Goal: Task Accomplishment & Management: Use online tool/utility

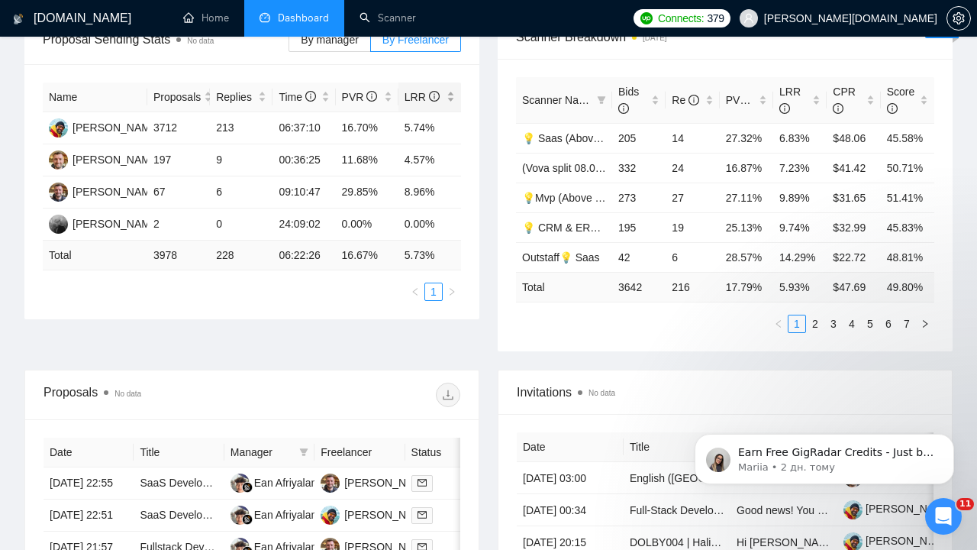
scroll to position [125, 0]
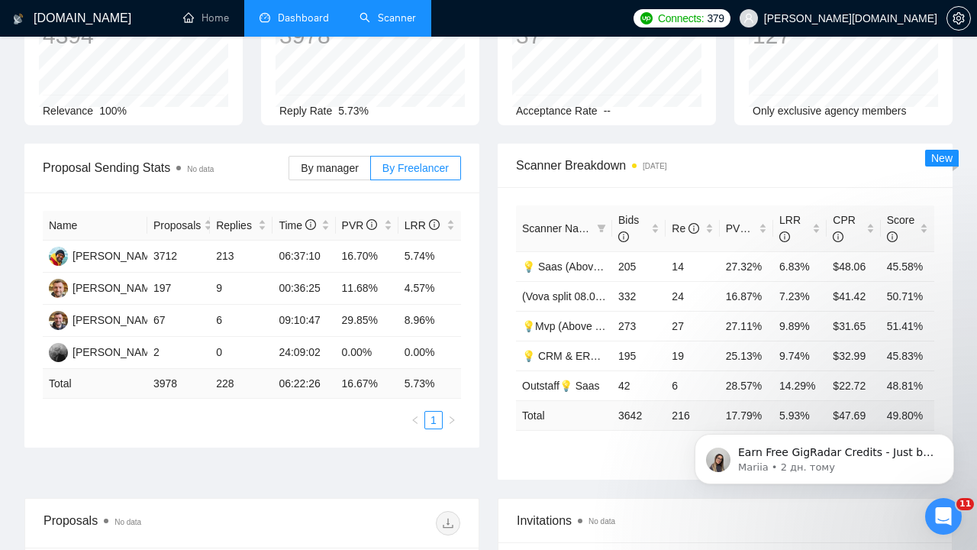
click at [393, 11] on link "Scanner" at bounding box center [388, 17] width 56 height 13
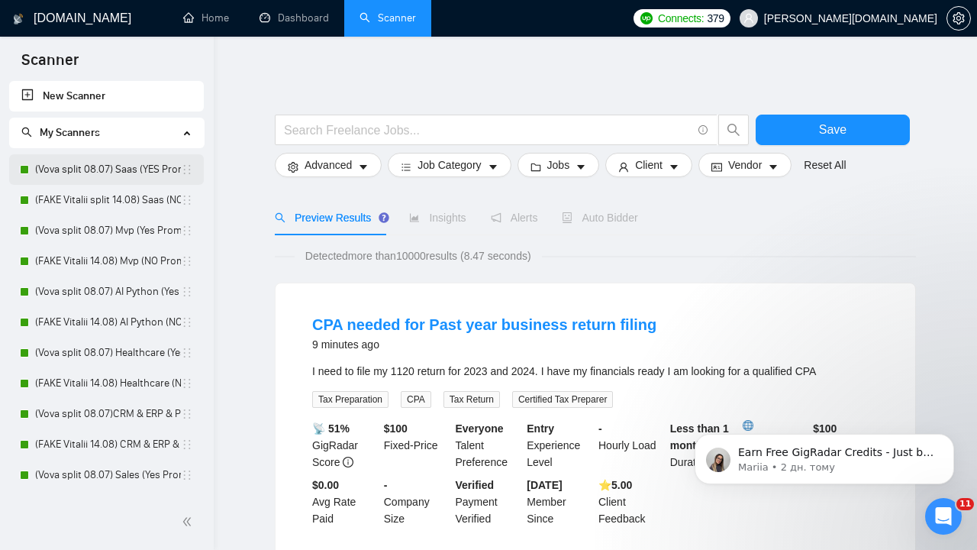
click at [116, 168] on link "(Vova split 08.07) Saas (YES Prompt 13.08)" at bounding box center [108, 169] width 146 height 31
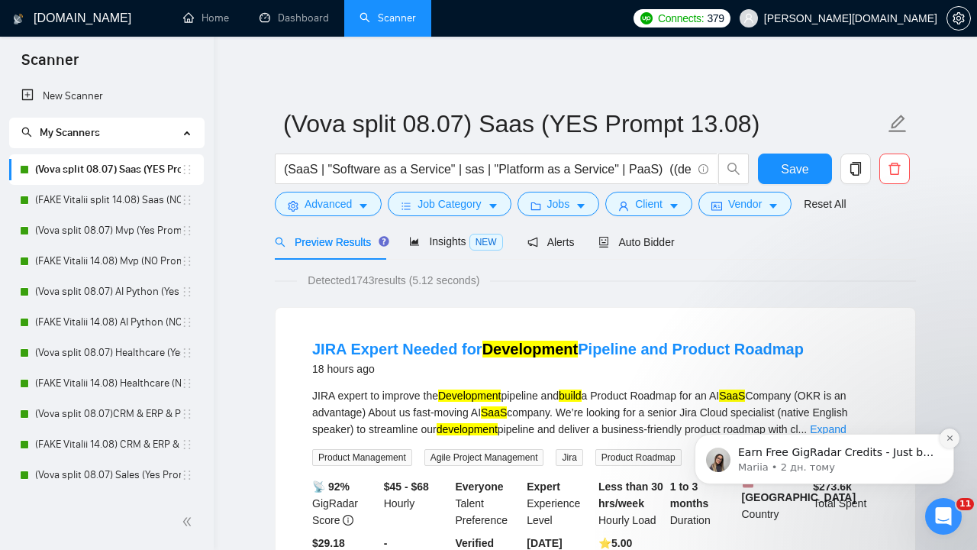
click at [952, 444] on button "Dismiss notification" at bounding box center [950, 438] width 20 height 20
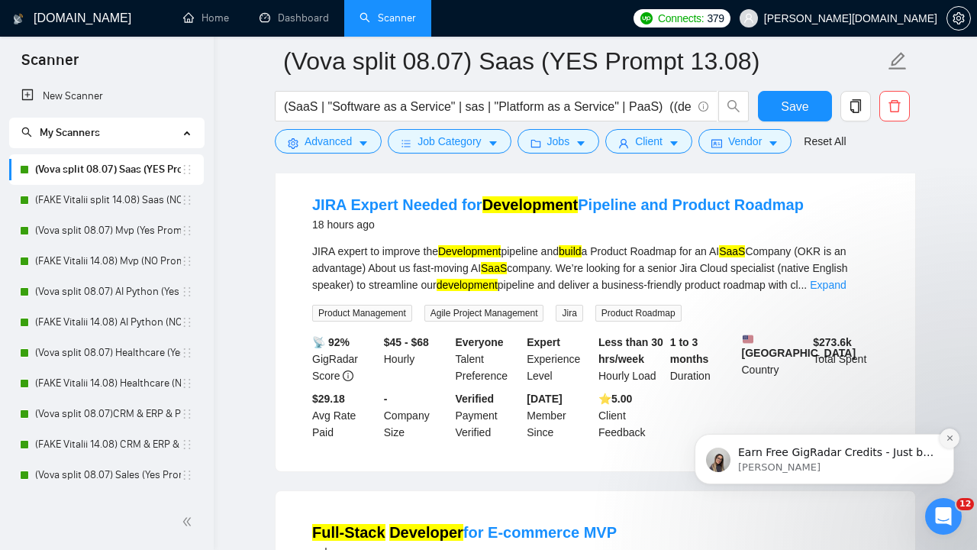
click at [950, 439] on icon "Dismiss notification" at bounding box center [949, 437] width 5 height 5
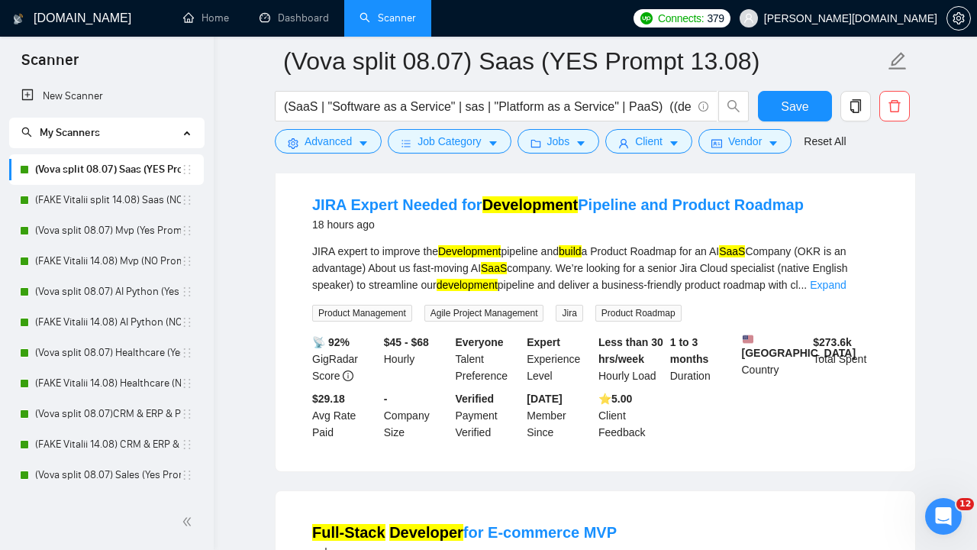
scroll to position [165, 0]
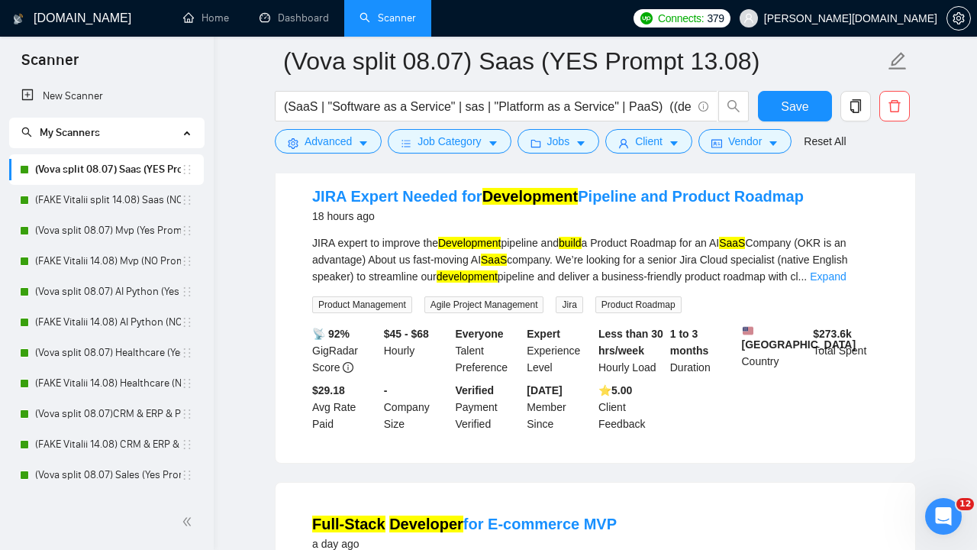
drag, startPoint x: 853, startPoint y: 278, endPoint x: 516, endPoint y: 240, distance: 339.6
click at [846, 278] on link "Expand" at bounding box center [828, 276] width 36 height 12
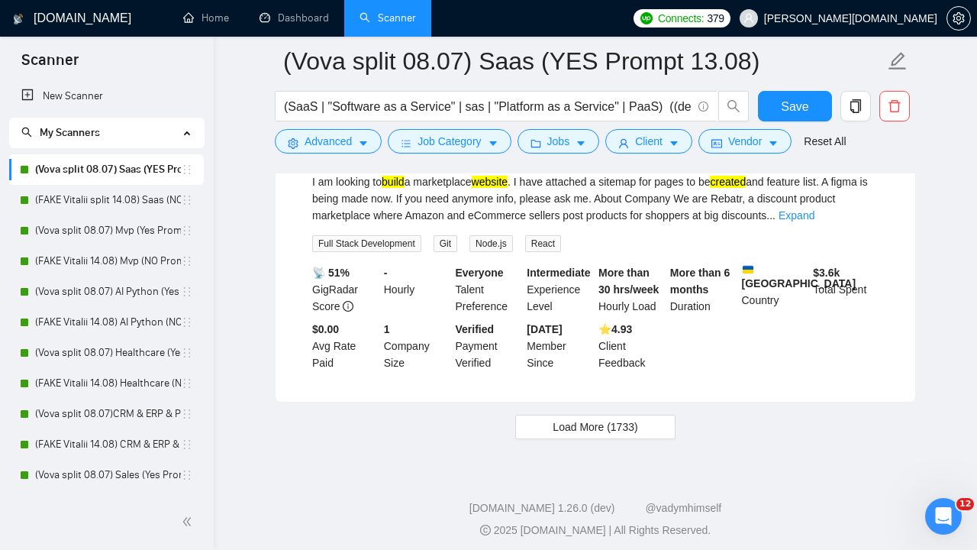
scroll to position [3386, 0]
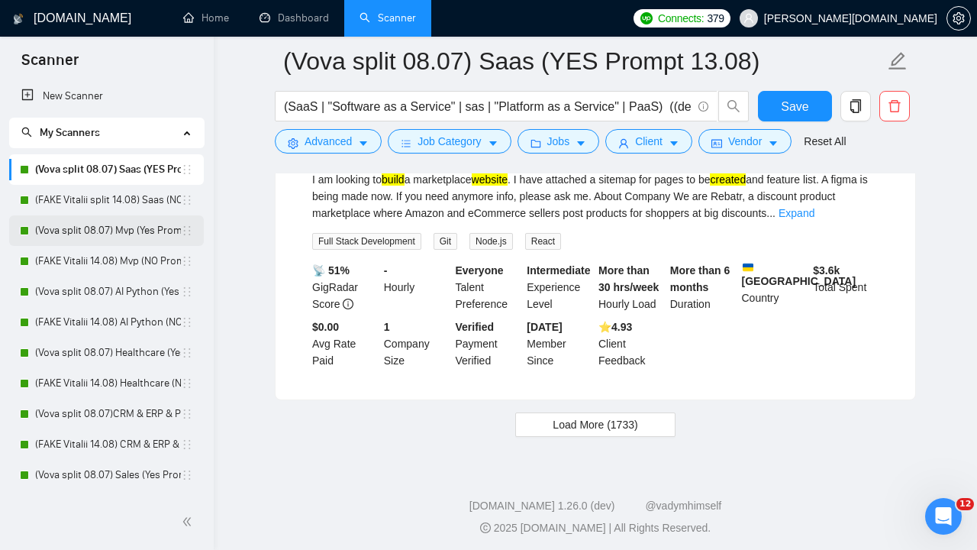
click at [127, 230] on link "(Vova split 08.07) Mvp (Yes Prompt 13.08)" at bounding box center [108, 230] width 146 height 31
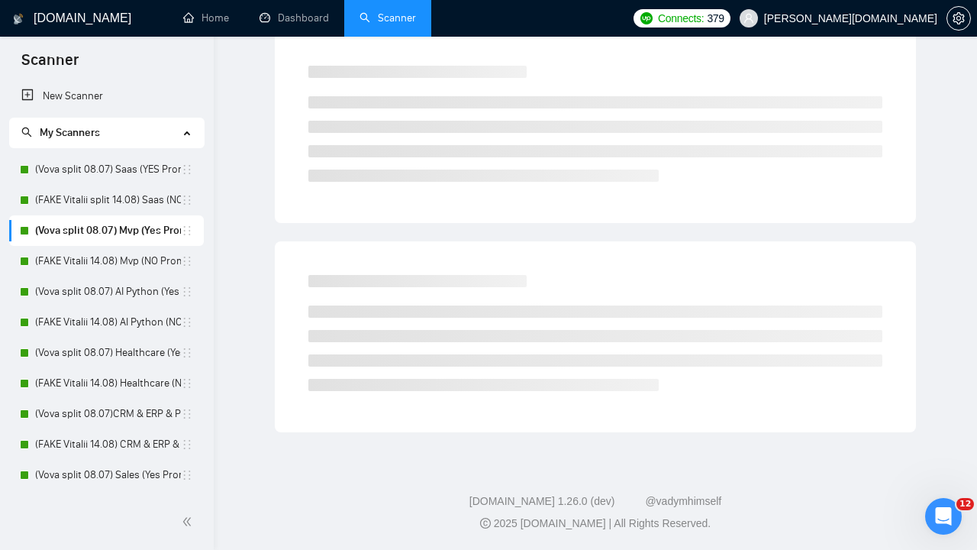
scroll to position [8, 0]
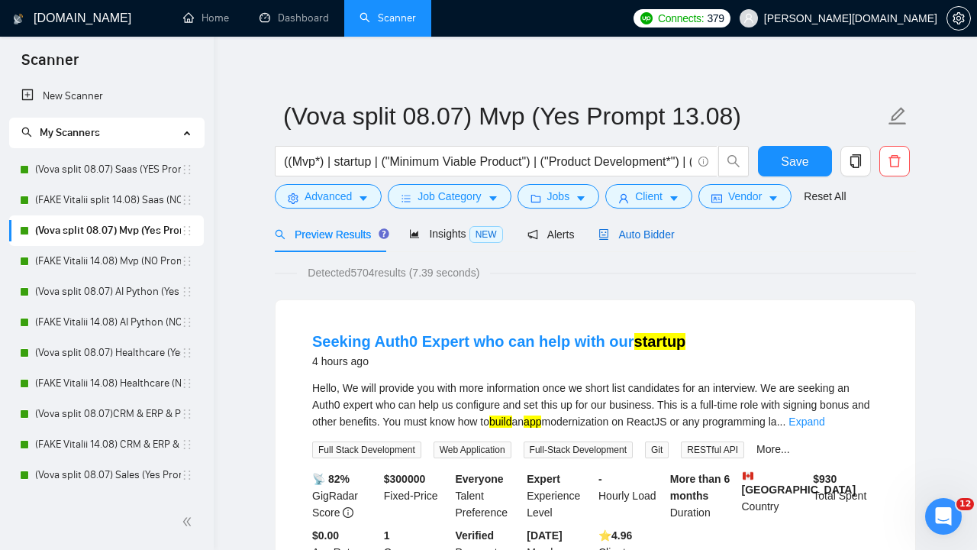
click at [645, 236] on span "Auto Bidder" at bounding box center [636, 234] width 76 height 12
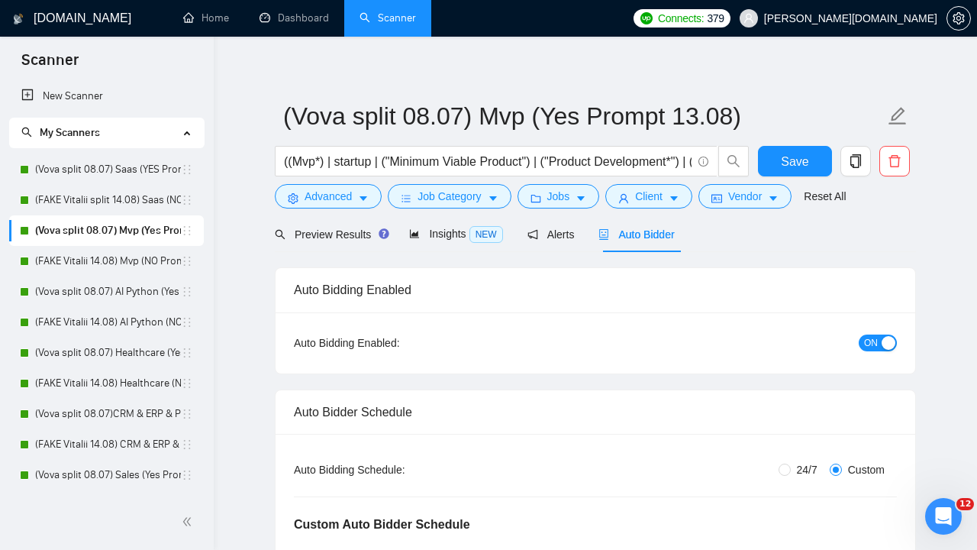
radio input "false"
radio input "true"
checkbox input "true"
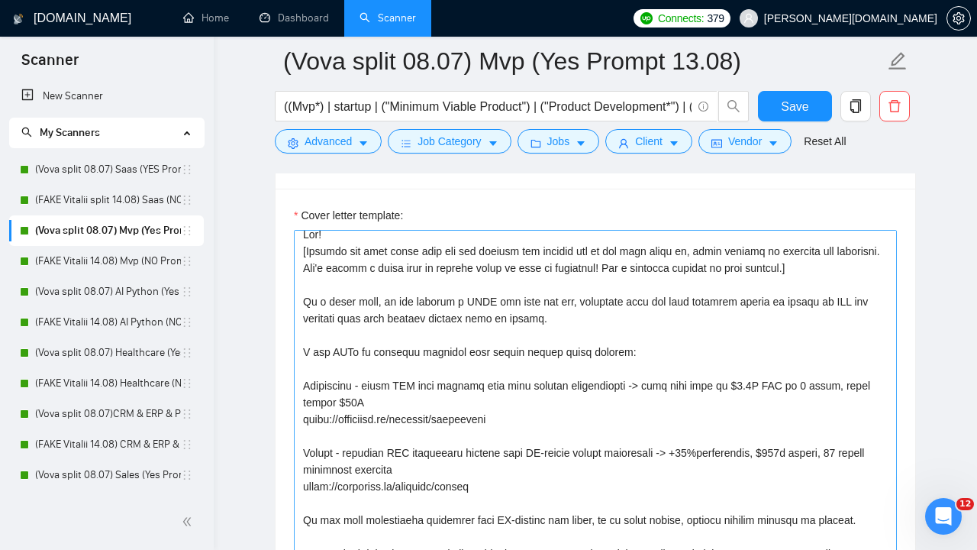
scroll to position [9, 0]
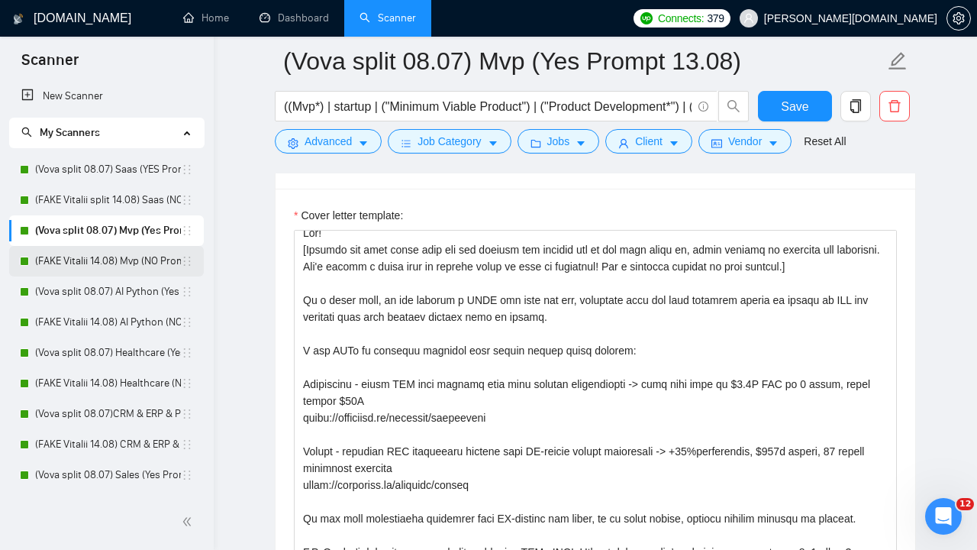
click at [121, 259] on link "(FAKE Vitalii 14.08) Mvp (NO Prompt 01.07)" at bounding box center [108, 261] width 146 height 31
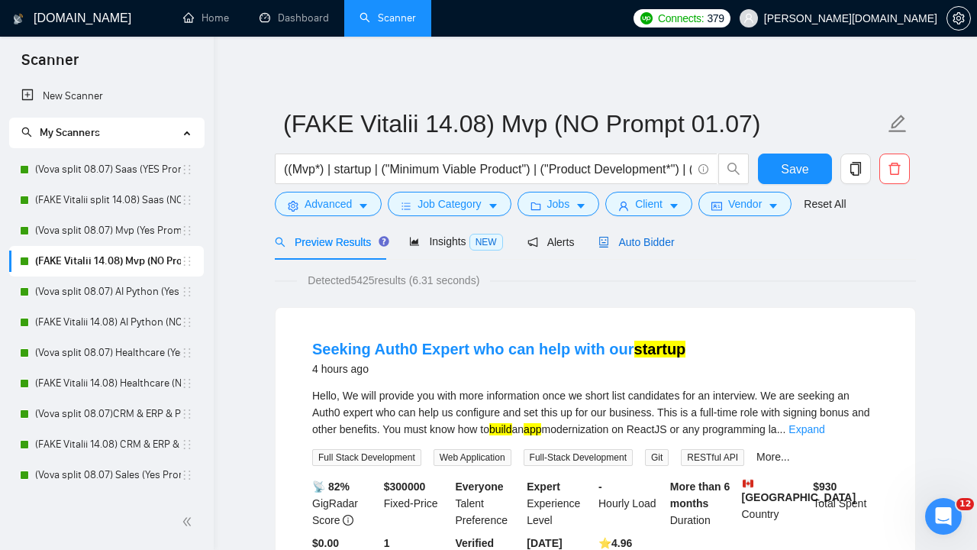
click at [644, 239] on span "Auto Bidder" at bounding box center [636, 242] width 76 height 12
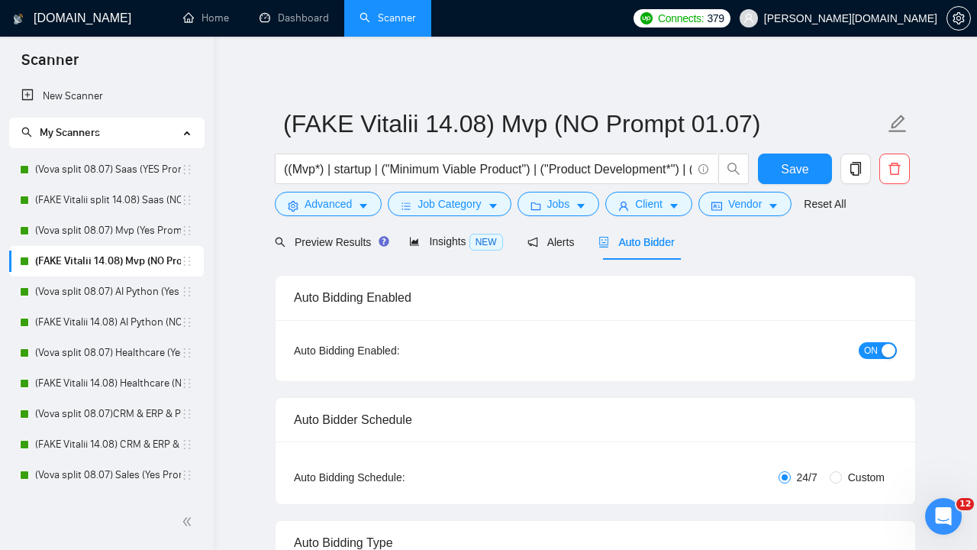
radio input "false"
radio input "true"
checkbox input "true"
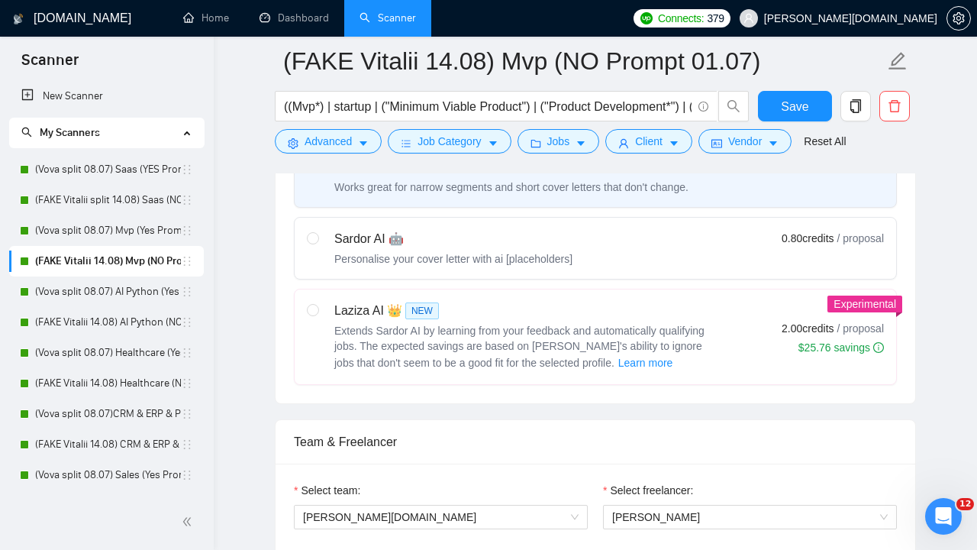
scroll to position [695, 0]
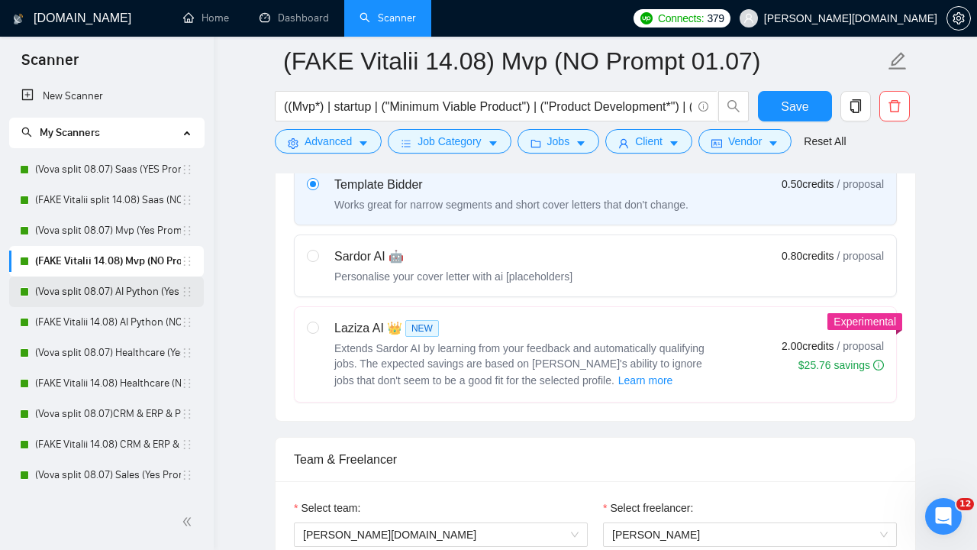
click at [115, 293] on link "(Vova split 08.07) AI Python (Yes Prompt 13.08)" at bounding box center [108, 291] width 146 height 31
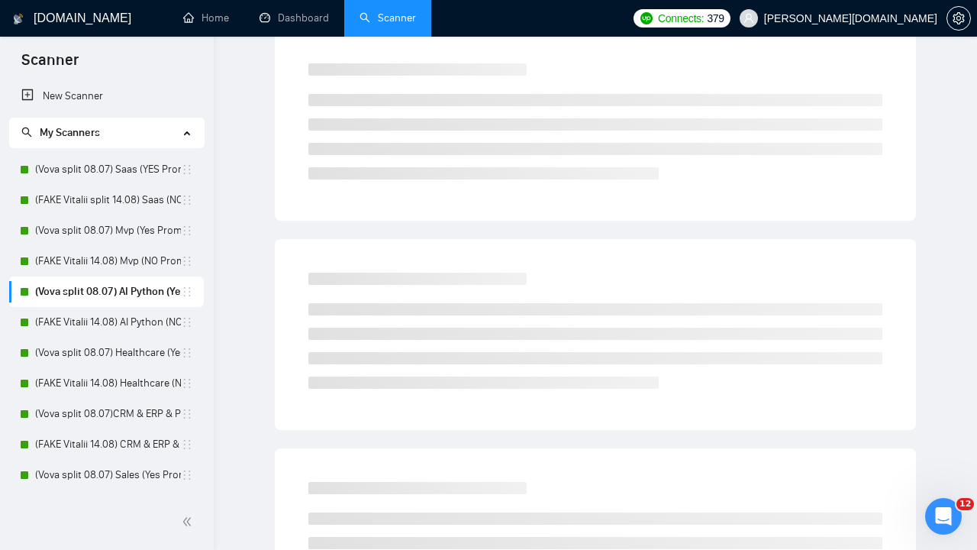
scroll to position [8, 0]
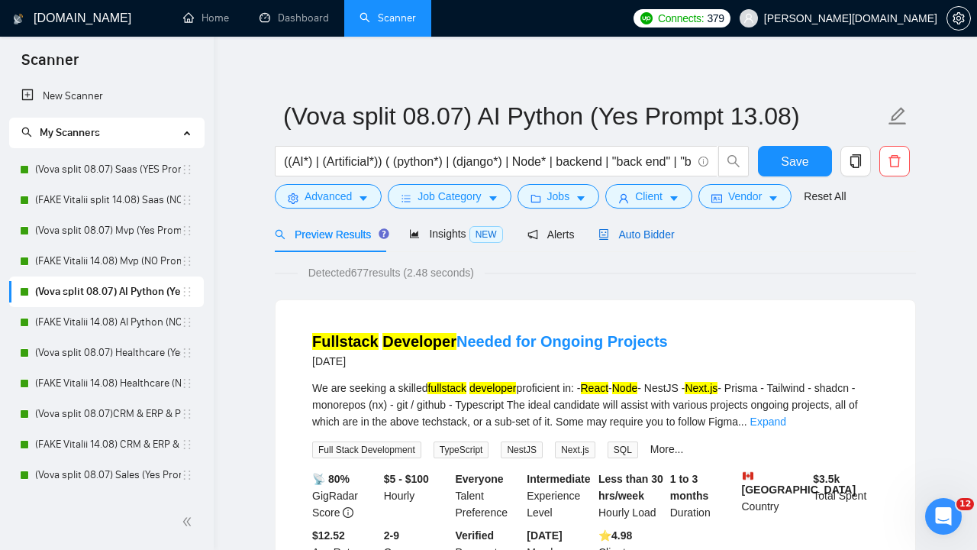
click at [644, 232] on span "Auto Bidder" at bounding box center [636, 234] width 76 height 12
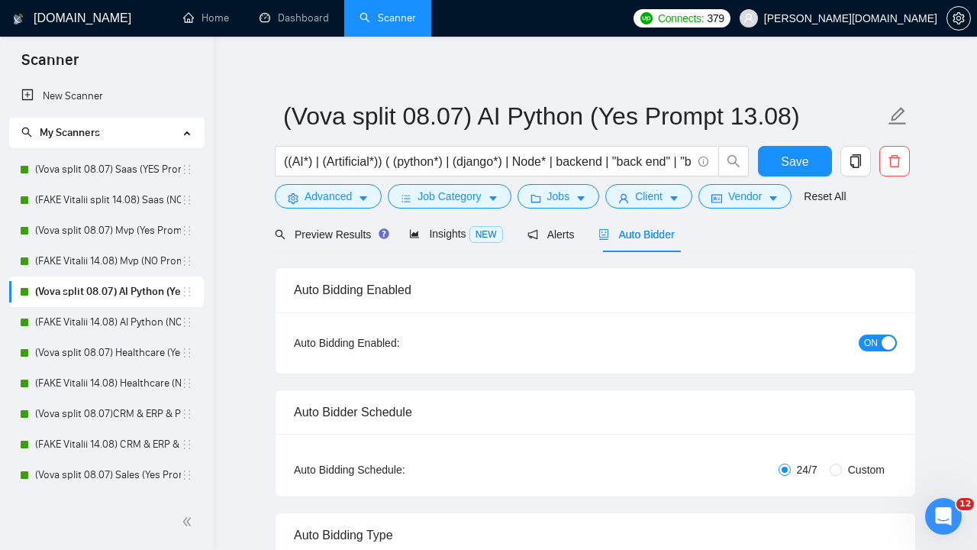
radio input "false"
radio input "true"
checkbox input "true"
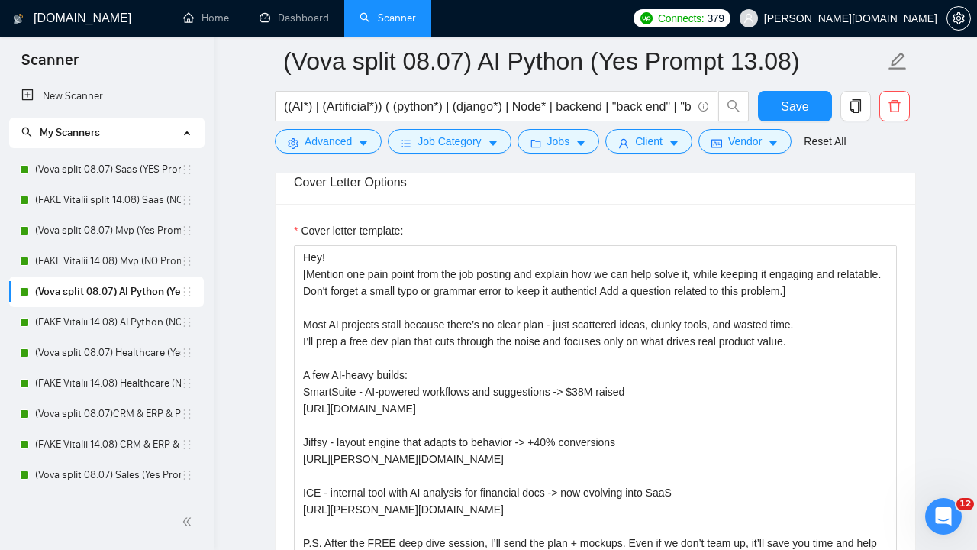
scroll to position [1950, 0]
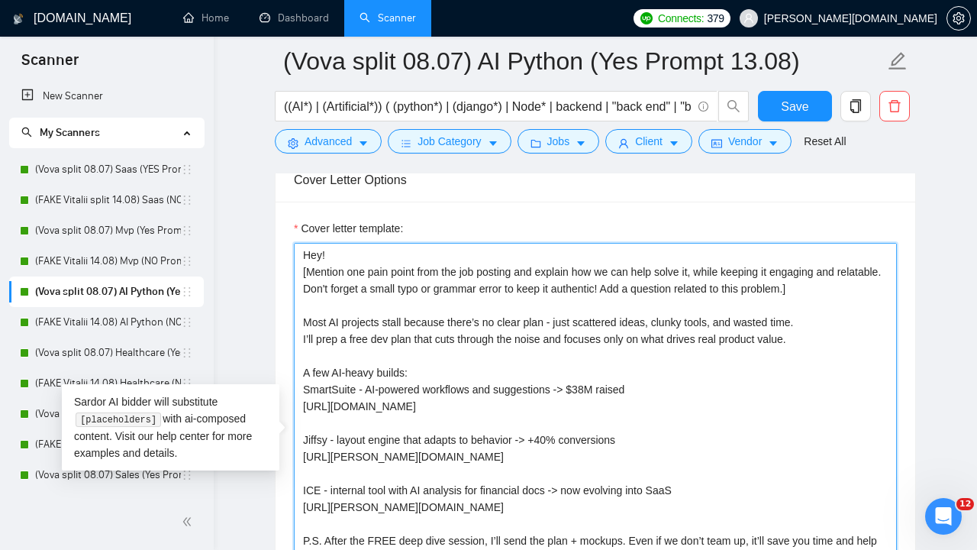
drag, startPoint x: 864, startPoint y: 315, endPoint x: 293, endPoint y: 293, distance: 571.4
click at [293, 293] on div "Cover letter template:" at bounding box center [596, 412] width 640 height 421
click at [694, 327] on textarea "Hey! [Mention one pain point from the job posting and explain how we can help s…" at bounding box center [595, 415] width 603 height 344
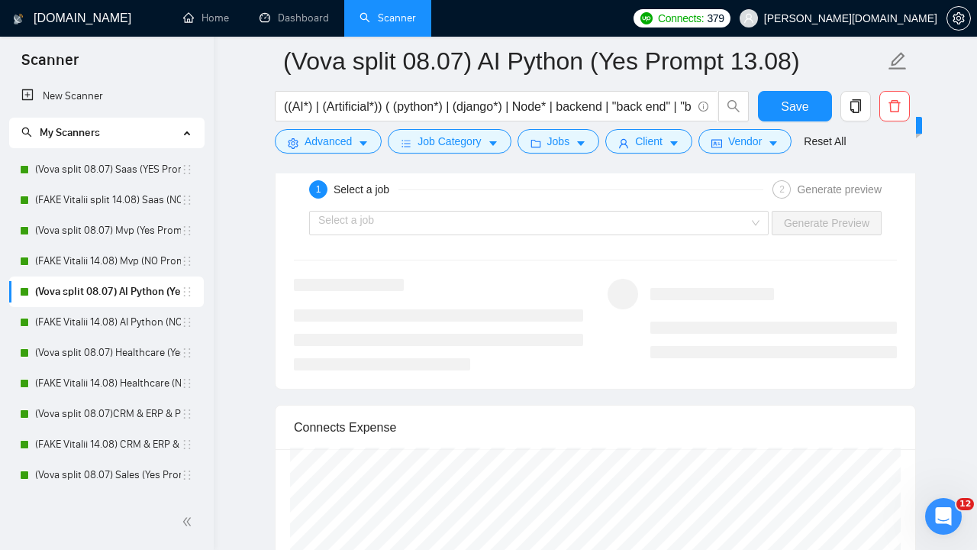
scroll to position [3207, 0]
click at [755, 235] on div "Select a job" at bounding box center [539, 223] width 460 height 24
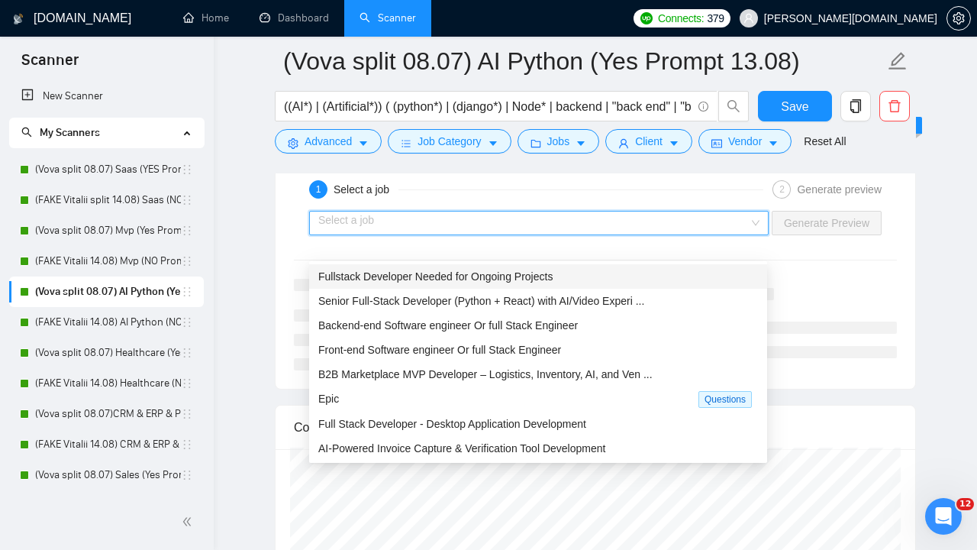
click at [511, 273] on span "Fullstack Developer Needed for Ongoing Projects" at bounding box center [435, 276] width 234 height 12
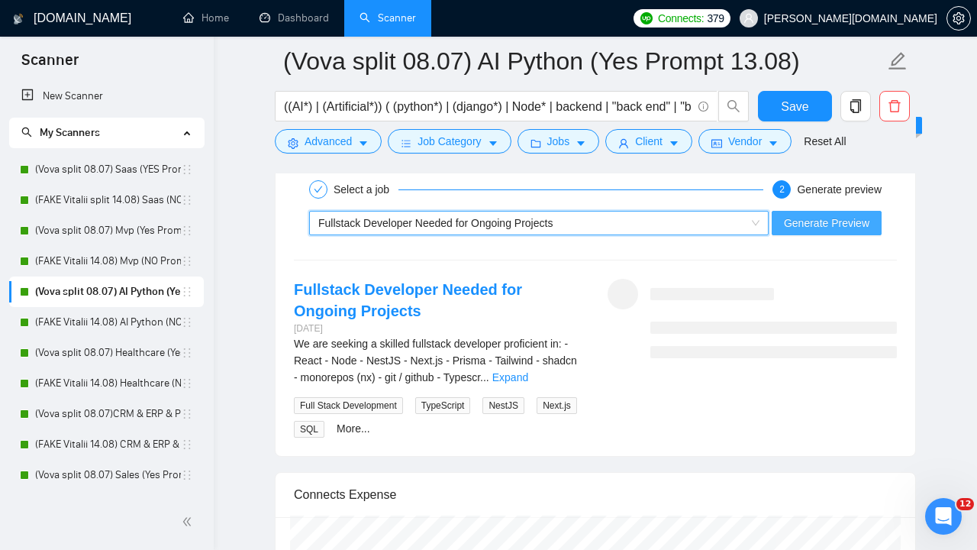
click at [829, 231] on span "Generate Preview" at bounding box center [826, 223] width 85 height 17
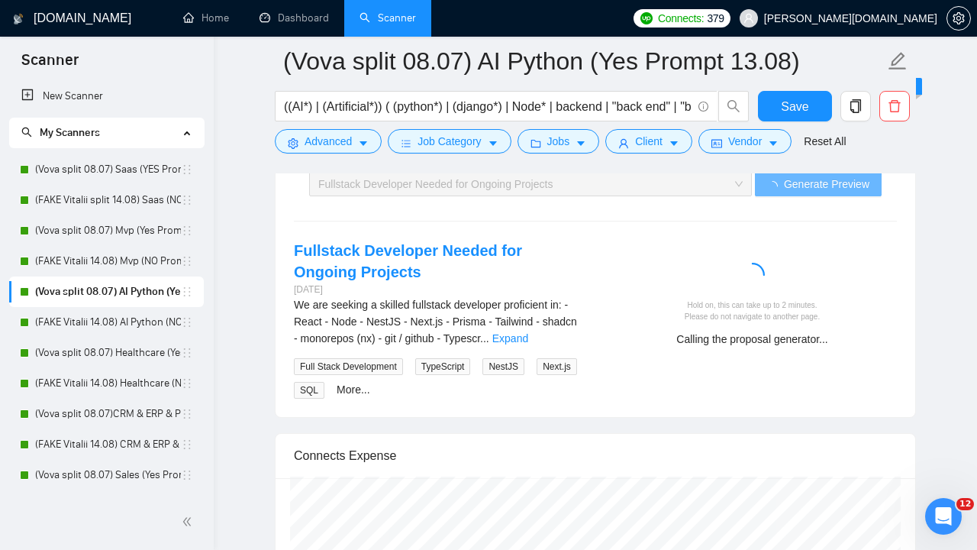
scroll to position [3252, 0]
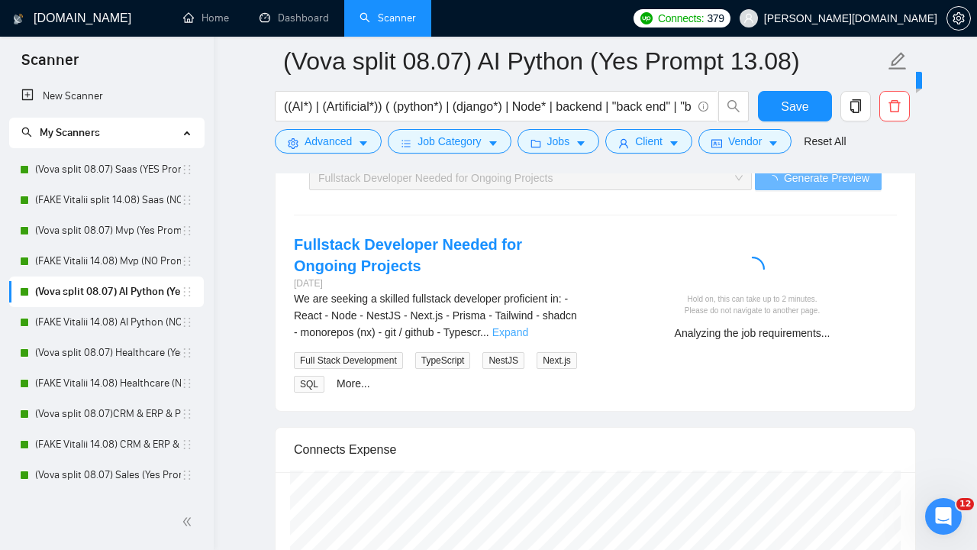
click at [528, 338] on link "Expand" at bounding box center [510, 332] width 36 height 12
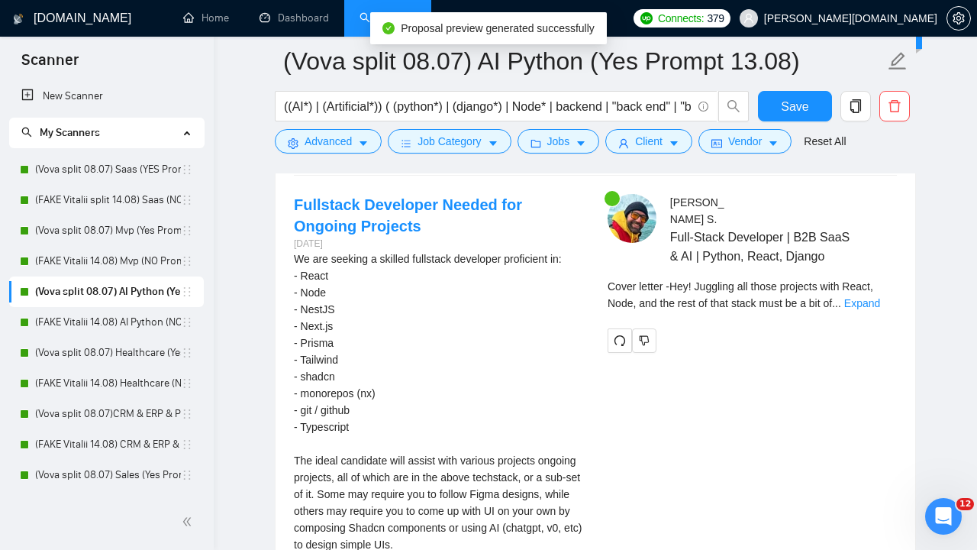
scroll to position [3291, 0]
click at [867, 310] on link "Expand" at bounding box center [862, 304] width 36 height 12
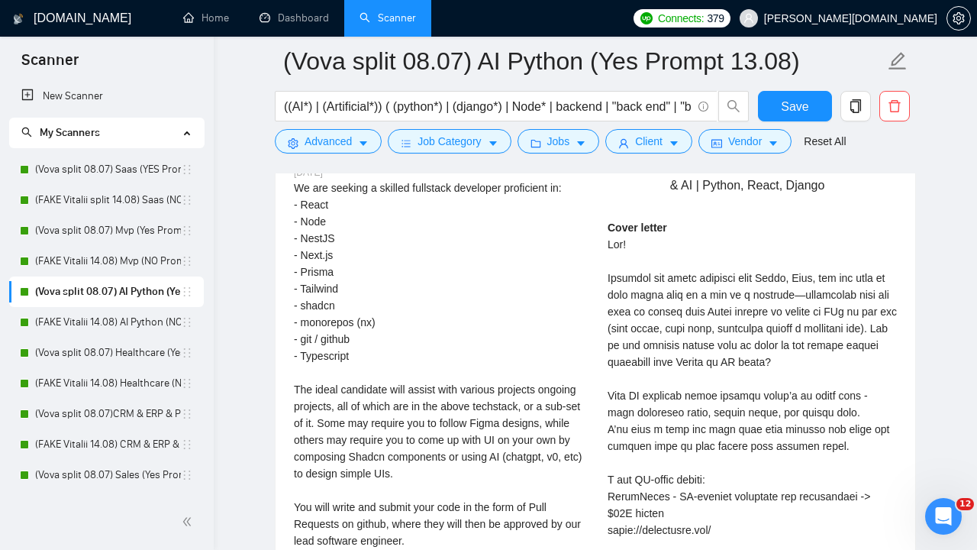
scroll to position [3374, 0]
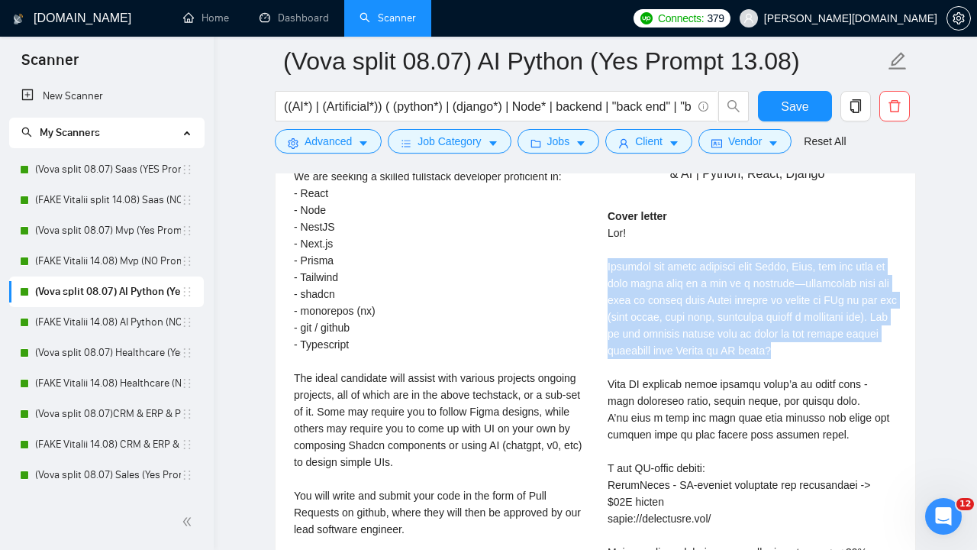
drag, startPoint x: 608, startPoint y: 308, endPoint x: 886, endPoint y: 398, distance: 292.8
click at [886, 398] on div "Cover letter" at bounding box center [752, 502] width 289 height 588
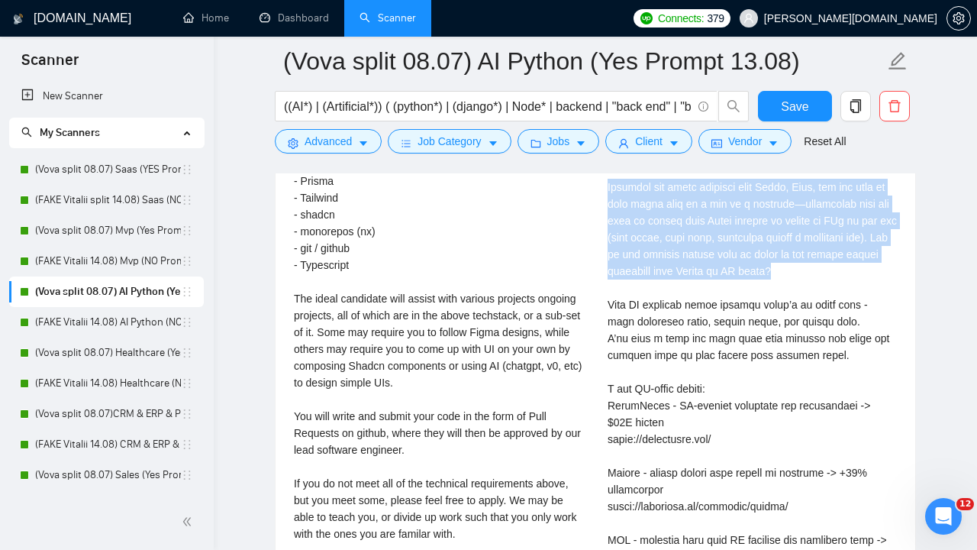
scroll to position [3454, 0]
click at [657, 299] on div "Cover letter" at bounding box center [752, 421] width 289 height 588
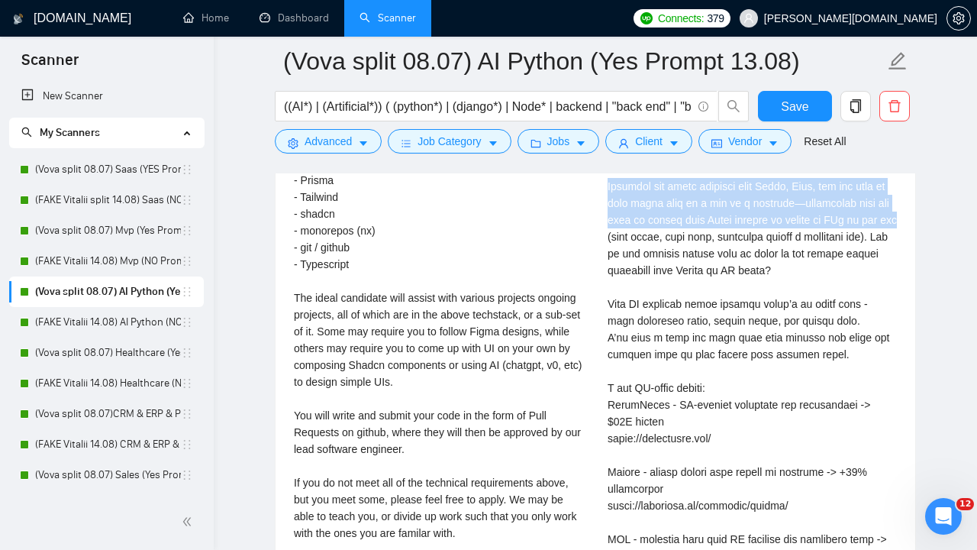
drag, startPoint x: 609, startPoint y: 230, endPoint x: 654, endPoint y: 271, distance: 61.1
click at [654, 271] on div "Cover letter" at bounding box center [752, 421] width 289 height 588
click at [738, 289] on div "Cover letter" at bounding box center [752, 421] width 289 height 588
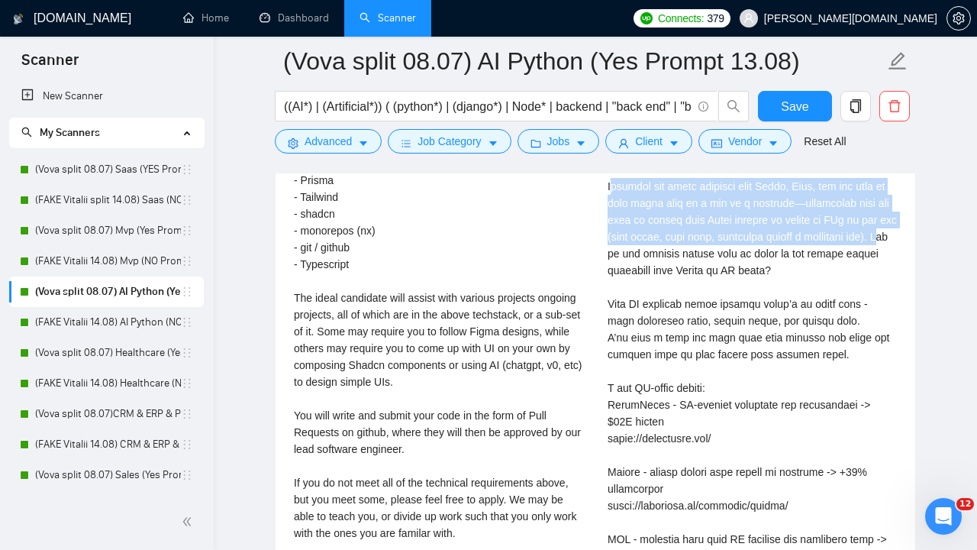
drag, startPoint x: 611, startPoint y: 227, endPoint x: 690, endPoint y: 295, distance: 103.9
click at [690, 296] on div "Cover letter" at bounding box center [752, 421] width 289 height 588
click at [690, 295] on div "Cover letter" at bounding box center [752, 421] width 289 height 588
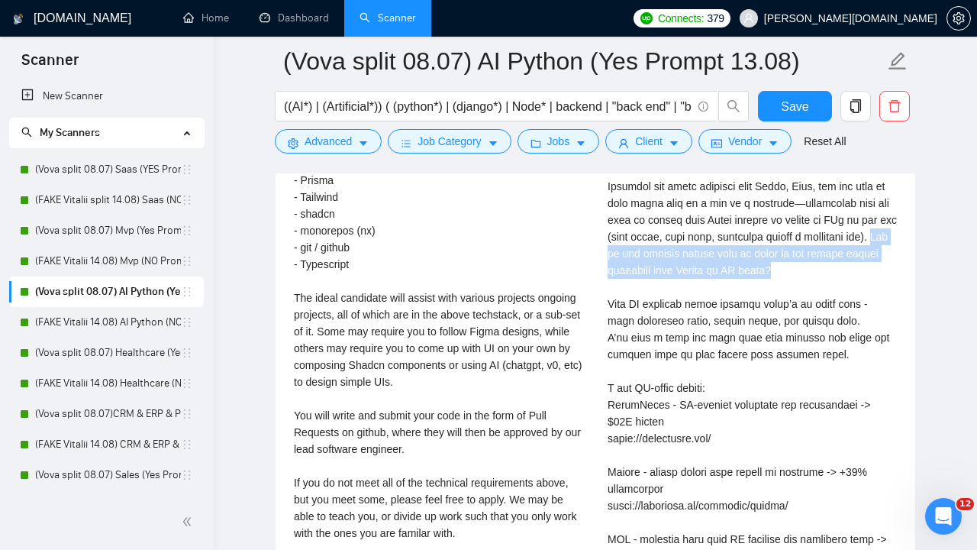
drag, startPoint x: 682, startPoint y: 294, endPoint x: 868, endPoint y: 311, distance: 187.1
click at [868, 311] on div "Cover letter" at bounding box center [752, 421] width 289 height 588
click at [121, 411] on link "(Vova split 08.07)CRM & ERP & PMS (Yes Prompt 13.08)" at bounding box center [108, 413] width 146 height 31
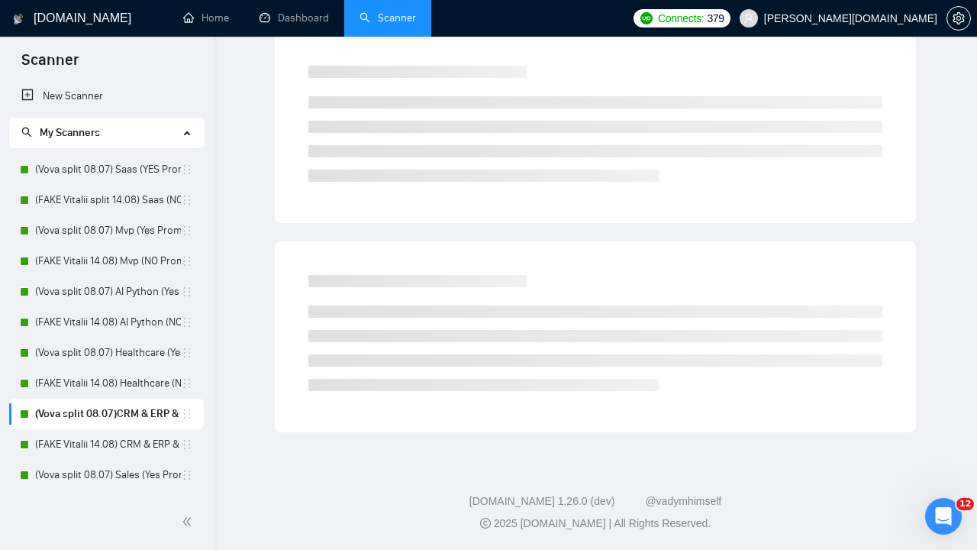
scroll to position [8, 0]
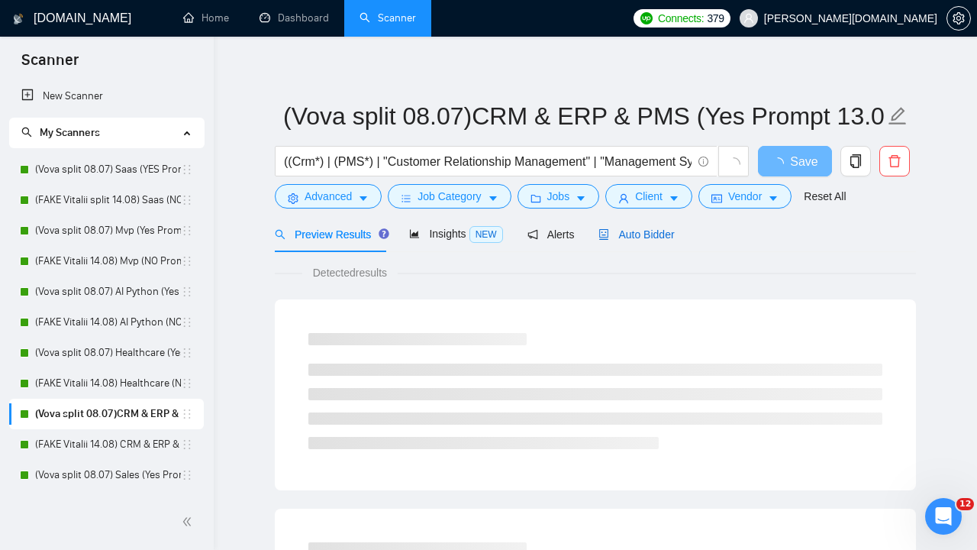
click at [650, 229] on span "Auto Bidder" at bounding box center [636, 234] width 76 height 12
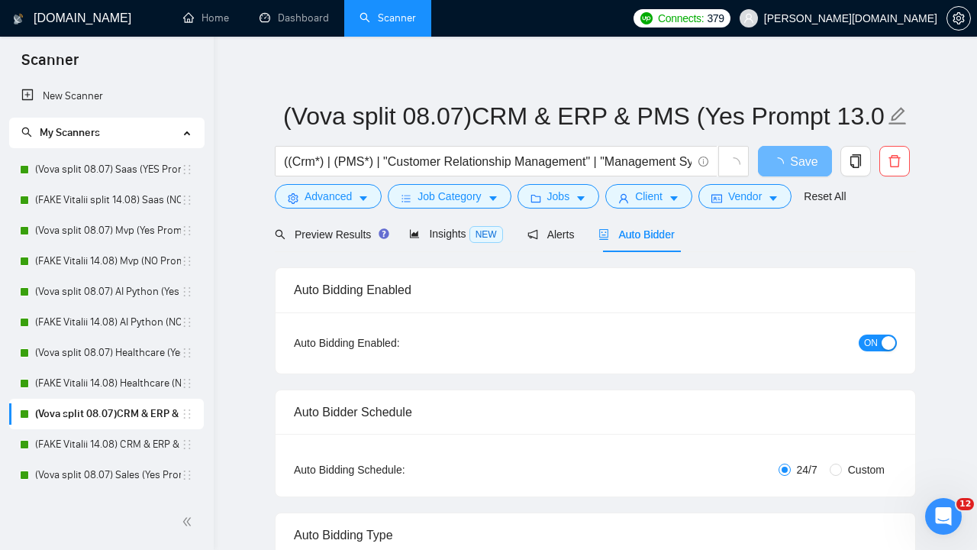
checkbox input "true"
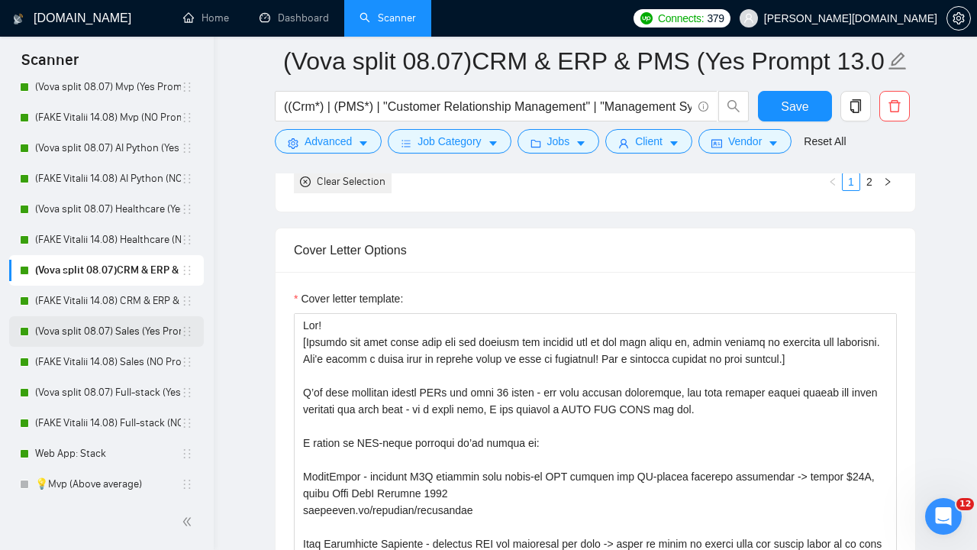
scroll to position [147, 0]
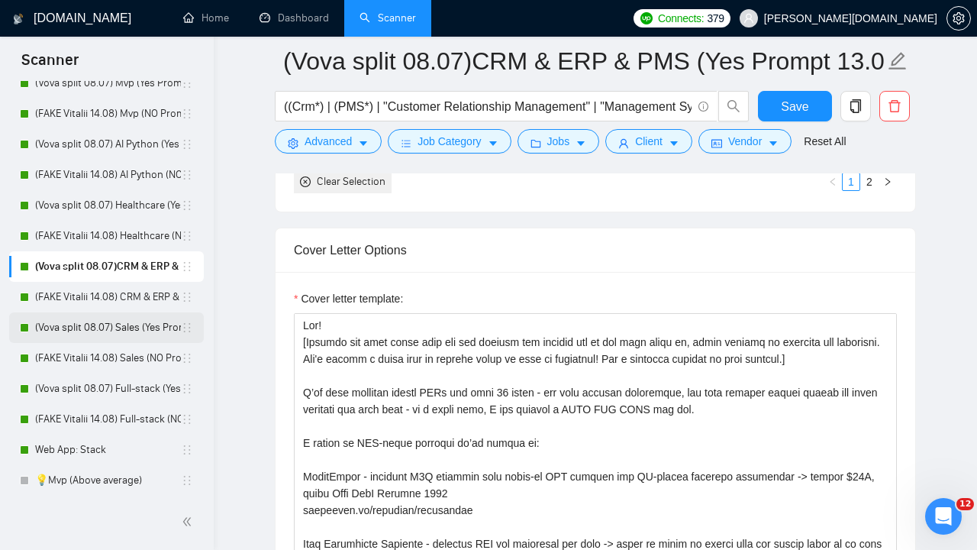
click at [122, 327] on link "(Vova split 08.07) Sales (Yes Prompt 13.08)" at bounding box center [108, 327] width 146 height 31
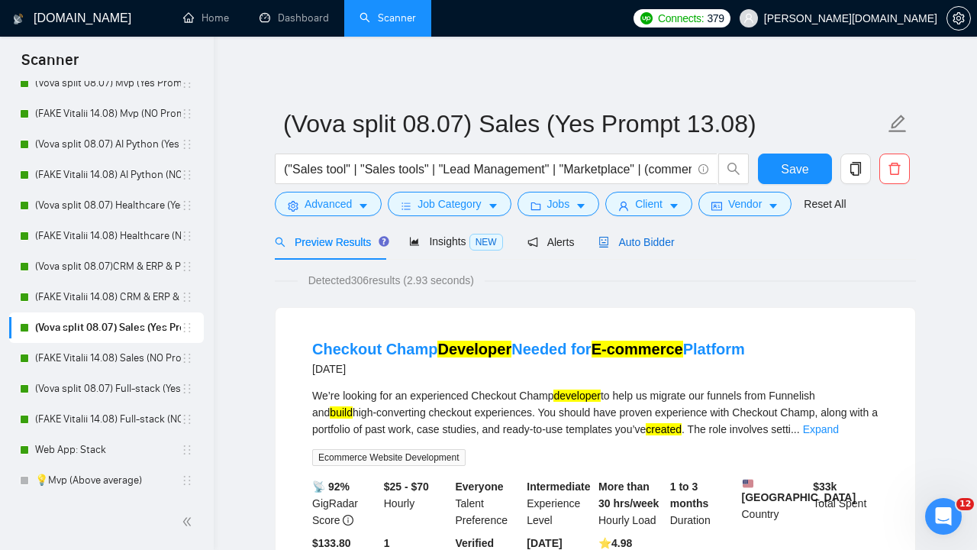
click at [652, 241] on span "Auto Bidder" at bounding box center [636, 242] width 76 height 12
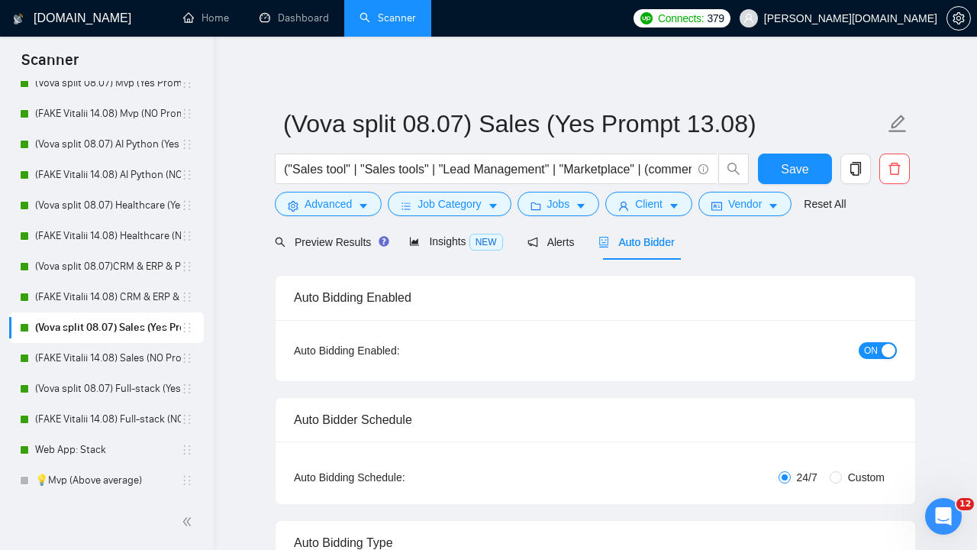
checkbox input "true"
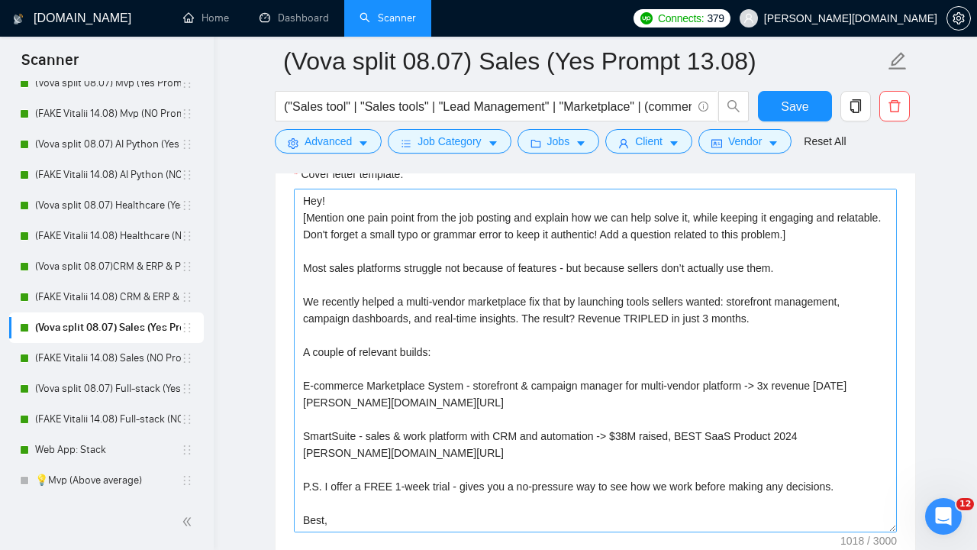
scroll to position [1773, 0]
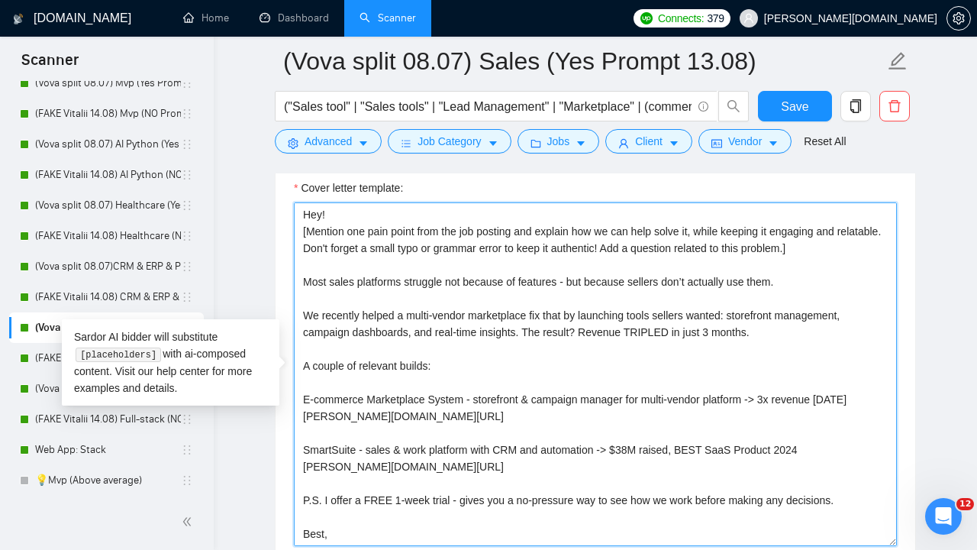
drag, startPoint x: 863, startPoint y: 251, endPoint x: 283, endPoint y: 231, distance: 579.8
click at [283, 231] on div "Cover letter template:" at bounding box center [596, 371] width 640 height 421
paste textarea "You are a CTO preparing to build a web application. I will provide you with a j…"
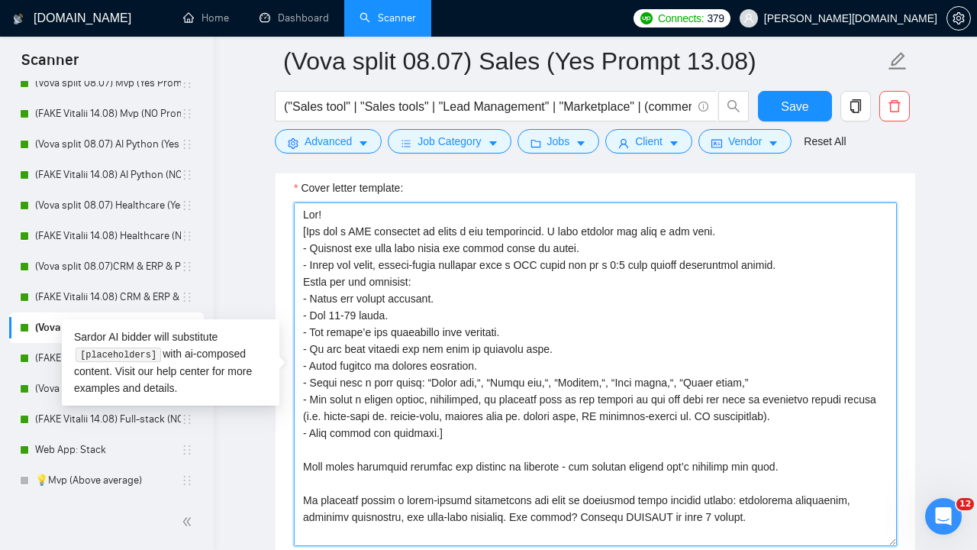
scroll to position [0, 0]
drag, startPoint x: 534, startPoint y: 266, endPoint x: 642, endPoint y: 265, distance: 108.4
click at [643, 266] on textarea "Cover letter template:" at bounding box center [595, 374] width 603 height 344
click at [582, 273] on textarea "Cover letter template:" at bounding box center [595, 374] width 603 height 344
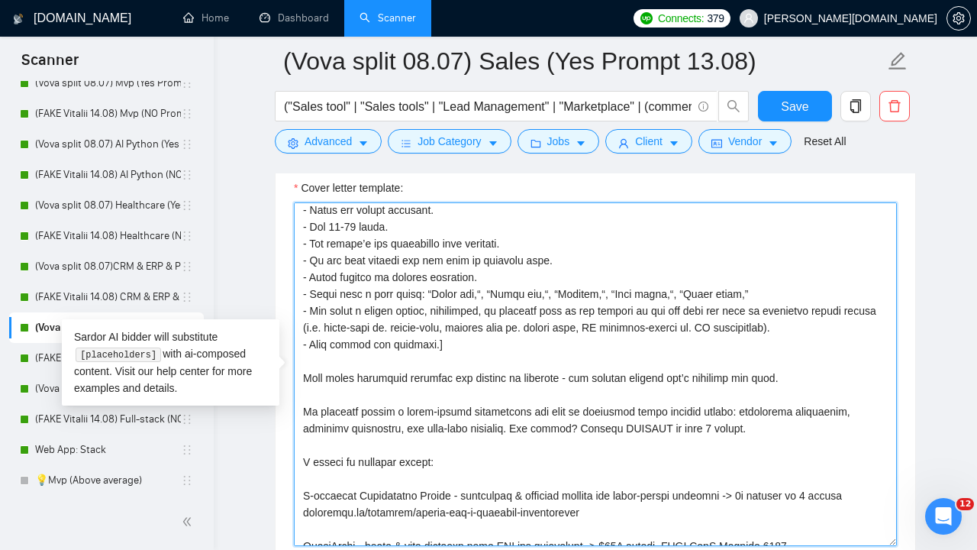
scroll to position [90, 0]
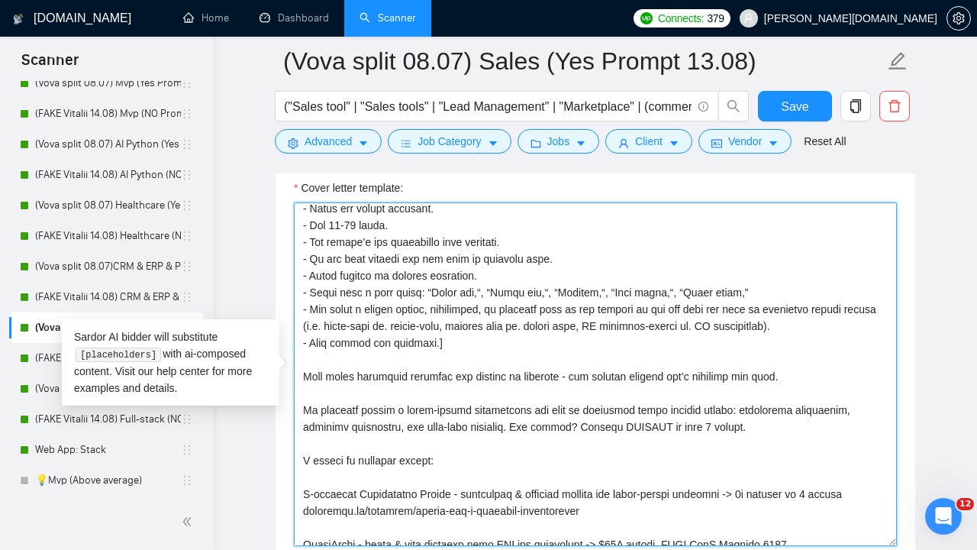
drag, startPoint x: 314, startPoint y: 295, endPoint x: 414, endPoint y: 295, distance: 100.0
click at [415, 295] on textarea "Cover letter template:" at bounding box center [595, 374] width 603 height 344
click at [443, 308] on textarea "Cover letter template:" at bounding box center [595, 374] width 603 height 344
drag, startPoint x: 427, startPoint y: 292, endPoint x: 708, endPoint y: 287, distance: 281.0
click at [708, 287] on textarea "Cover letter template:" at bounding box center [595, 374] width 603 height 344
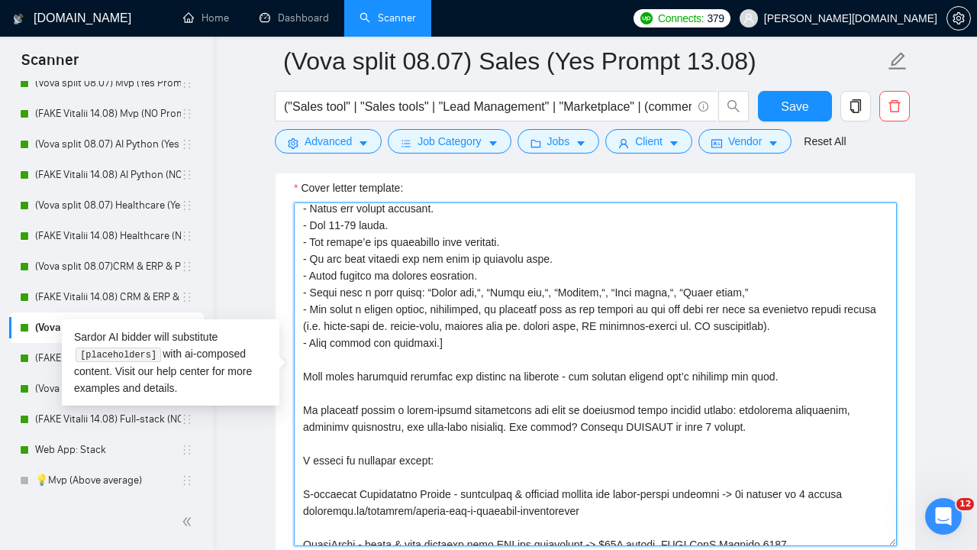
click at [538, 331] on textarea "Cover letter template:" at bounding box center [595, 374] width 603 height 344
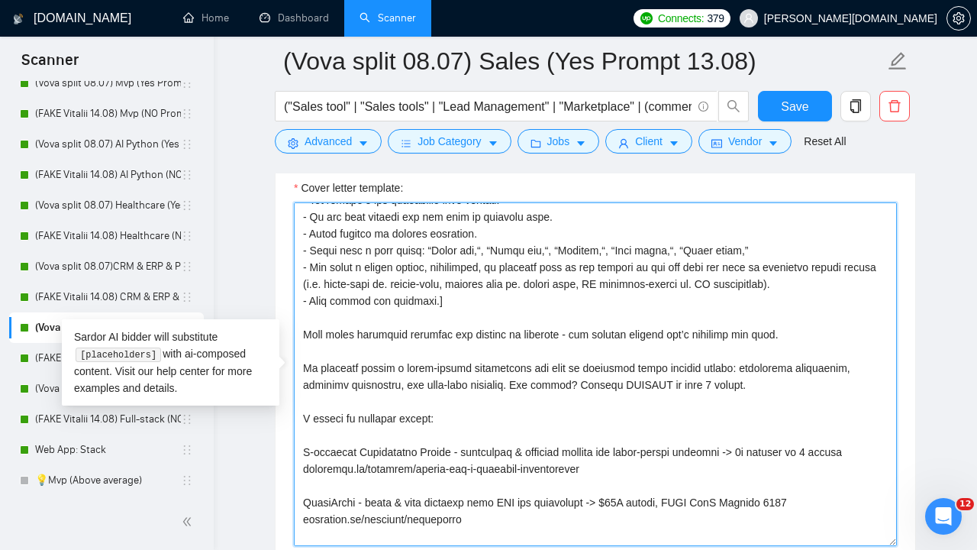
drag, startPoint x: 376, startPoint y: 265, endPoint x: 495, endPoint y: 280, distance: 120.1
click at [495, 280] on textarea "Cover letter template:" at bounding box center [595, 374] width 603 height 344
click at [491, 292] on textarea "Cover letter template:" at bounding box center [595, 374] width 603 height 344
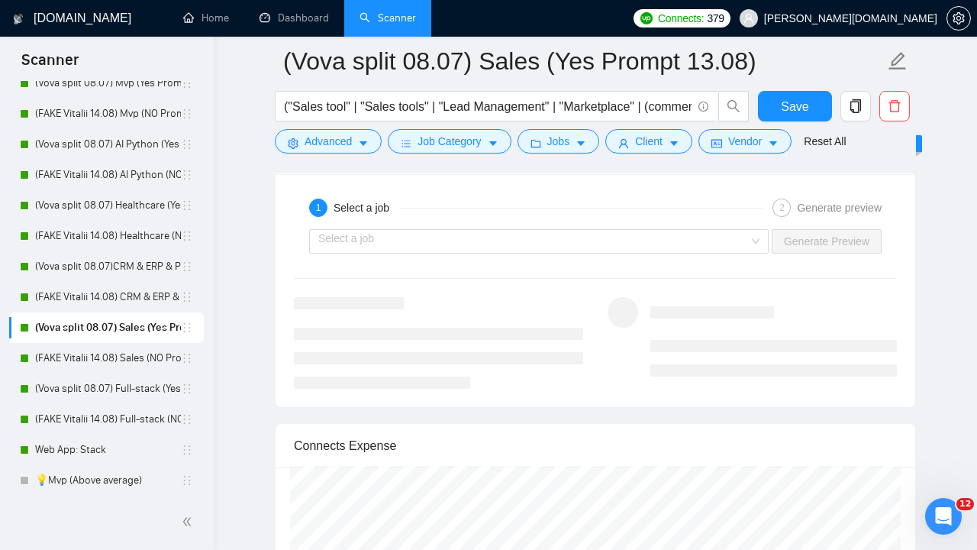
scroll to position [2945, 0]
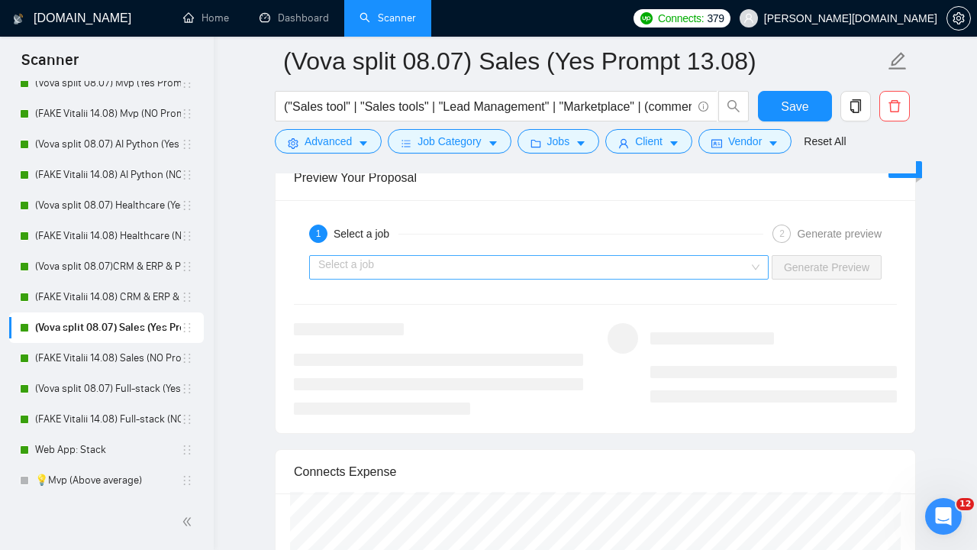
click at [755, 266] on div "Select a job" at bounding box center [539, 267] width 460 height 24
type textarea "Lor! [Ips dol s AME consectet ad elits d eiu temporincid. U labo etdolor mag al…"
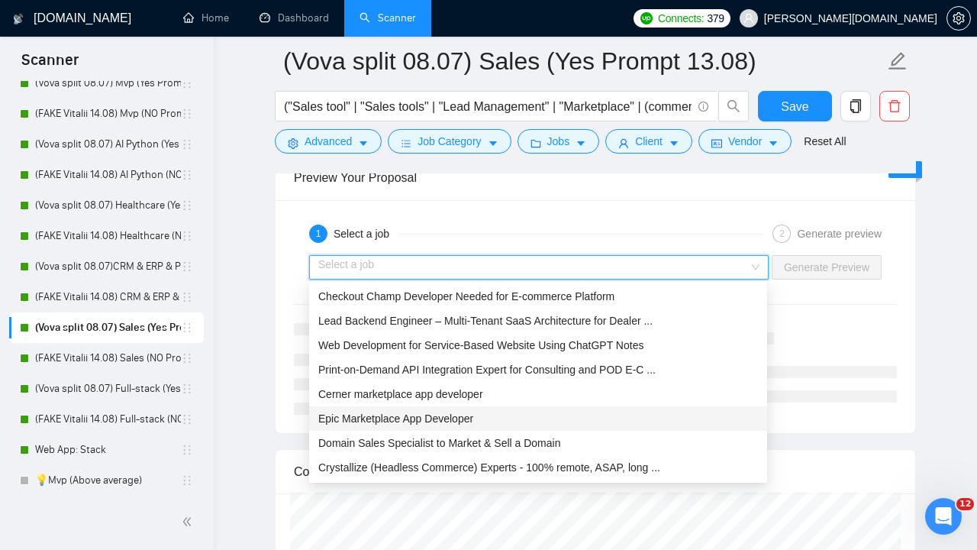
click at [504, 415] on div "Epic Marketplace App Developer" at bounding box center [538, 418] width 440 height 17
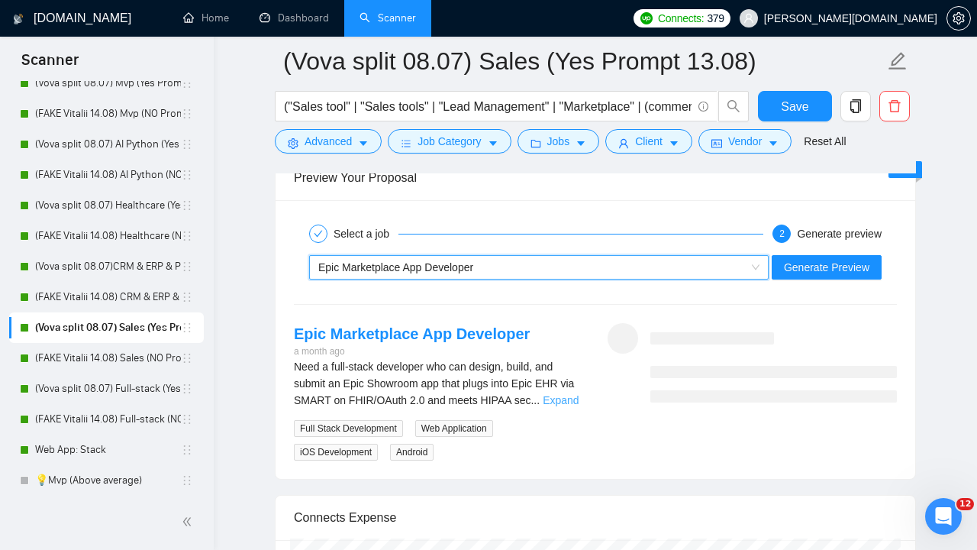
click at [561, 398] on link "Expand" at bounding box center [561, 400] width 36 height 12
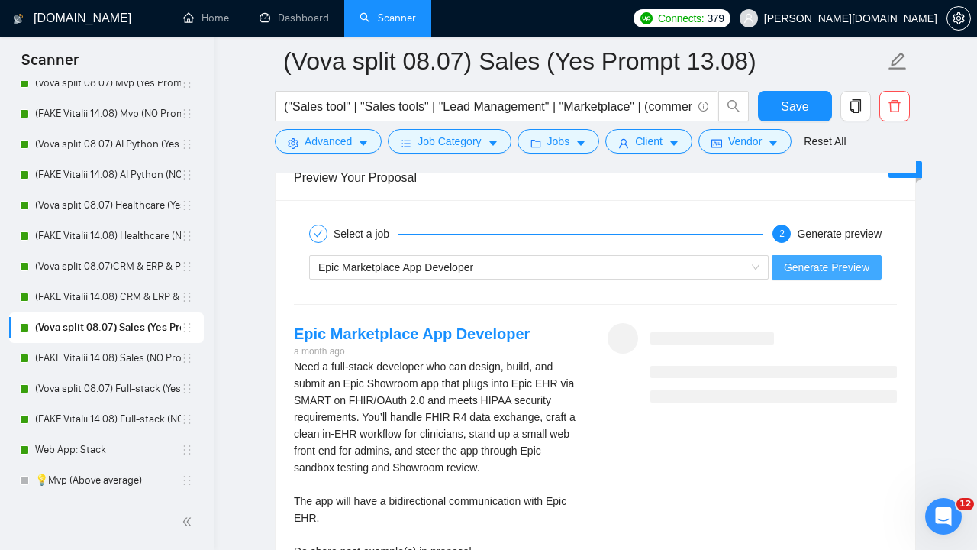
click at [841, 266] on span "Generate Preview" at bounding box center [826, 267] width 85 height 17
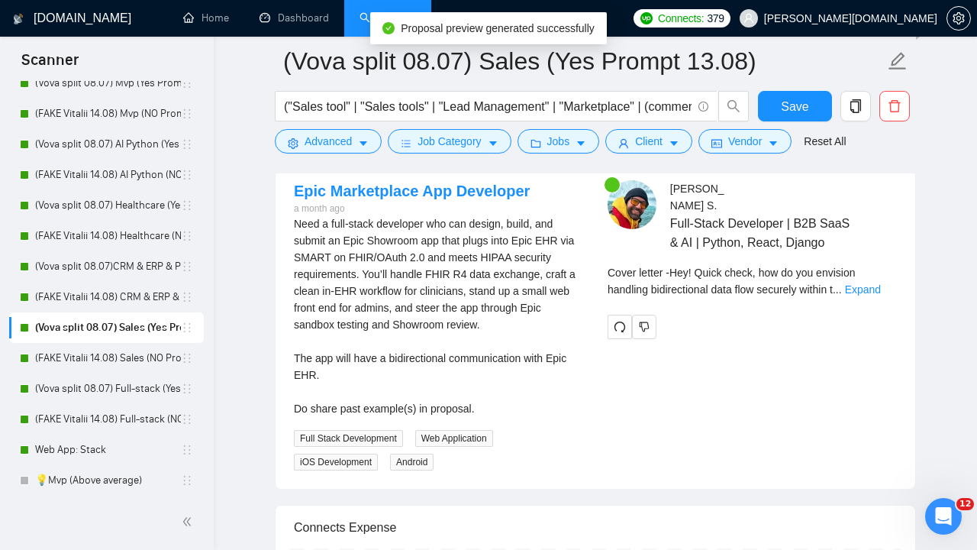
scroll to position [3081, 0]
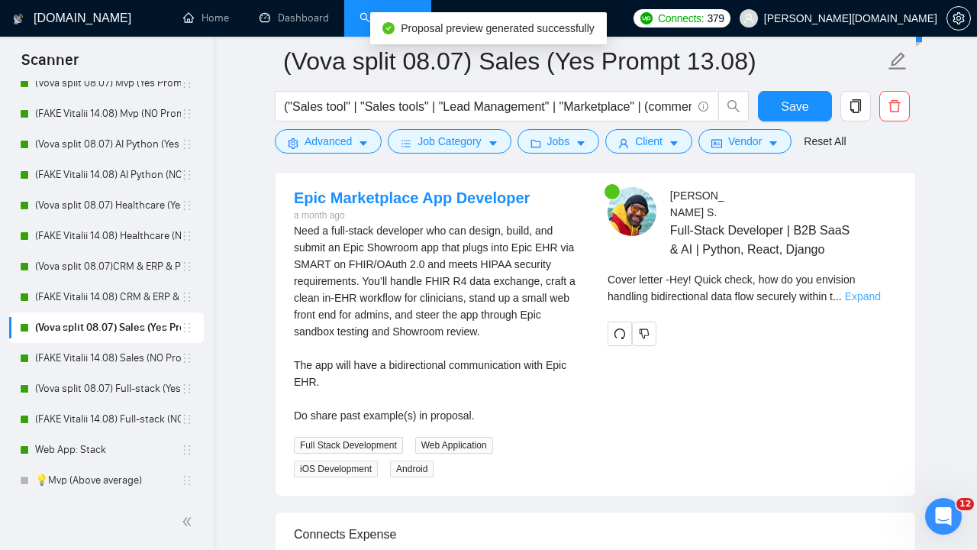
click at [881, 302] on link "Expand" at bounding box center [863, 296] width 36 height 12
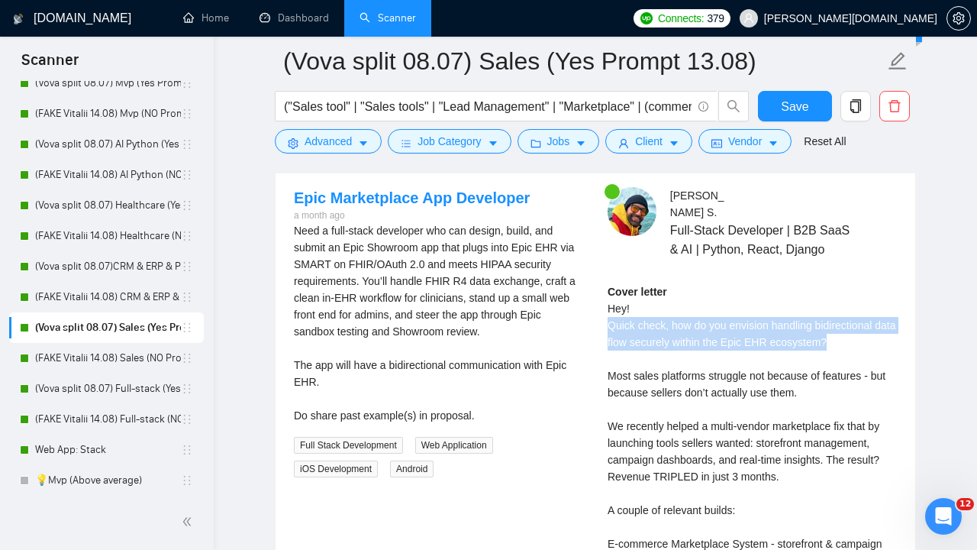
drag, startPoint x: 860, startPoint y: 356, endPoint x: 601, endPoint y: 343, distance: 259.1
click at [601, 344] on div "[PERSON_NAME] Full-Stack Developer | B2B SaaS & AI | Python, React, Django Cove…" at bounding box center [752, 499] width 314 height 624
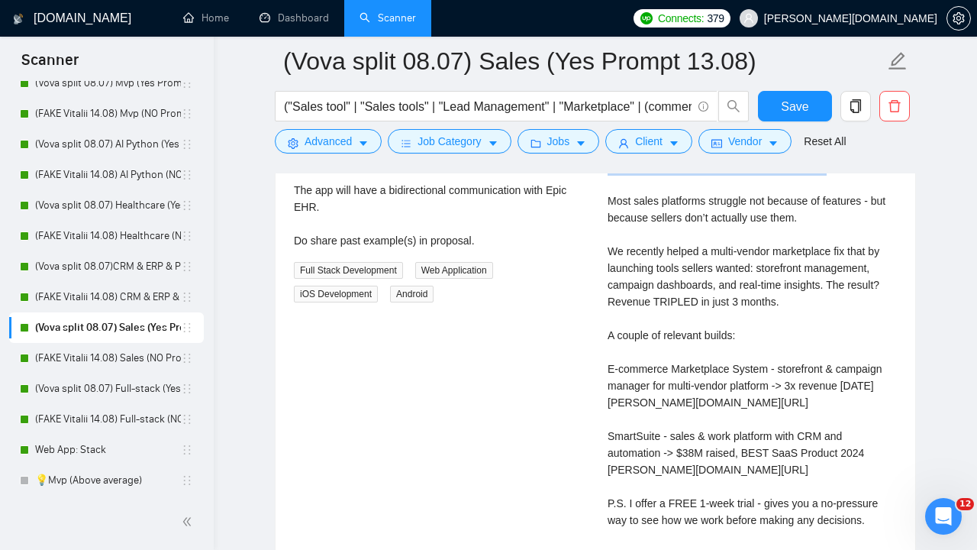
scroll to position [3154, 0]
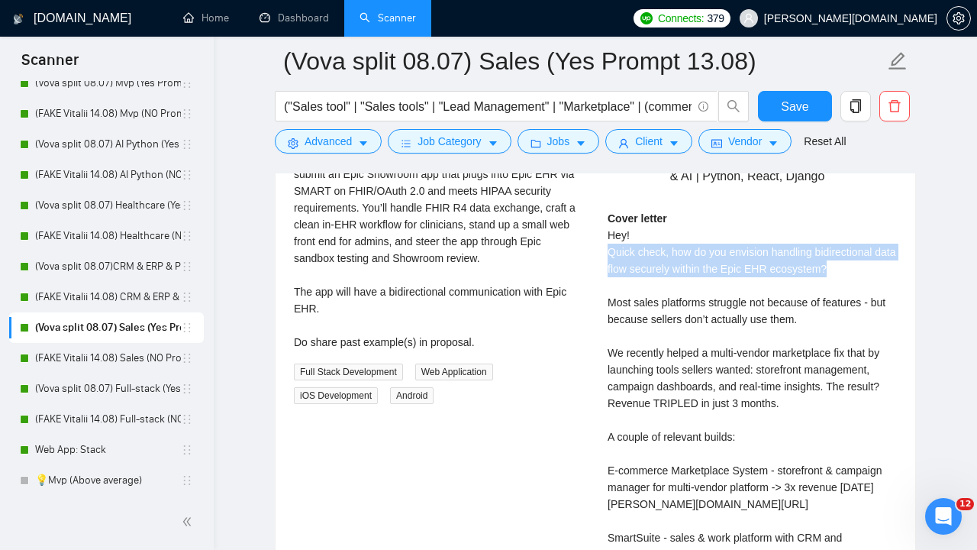
click at [726, 286] on div "Cover letter Hey! Quick check, how do you envision handling bidirectional data …" at bounding box center [752, 453] width 289 height 487
drag, startPoint x: 861, startPoint y: 286, endPoint x: 673, endPoint y: 267, distance: 189.4
click at [672, 267] on div "Cover letter Hey! Quick check, how do you envision handling bidirectional data …" at bounding box center [752, 453] width 289 height 487
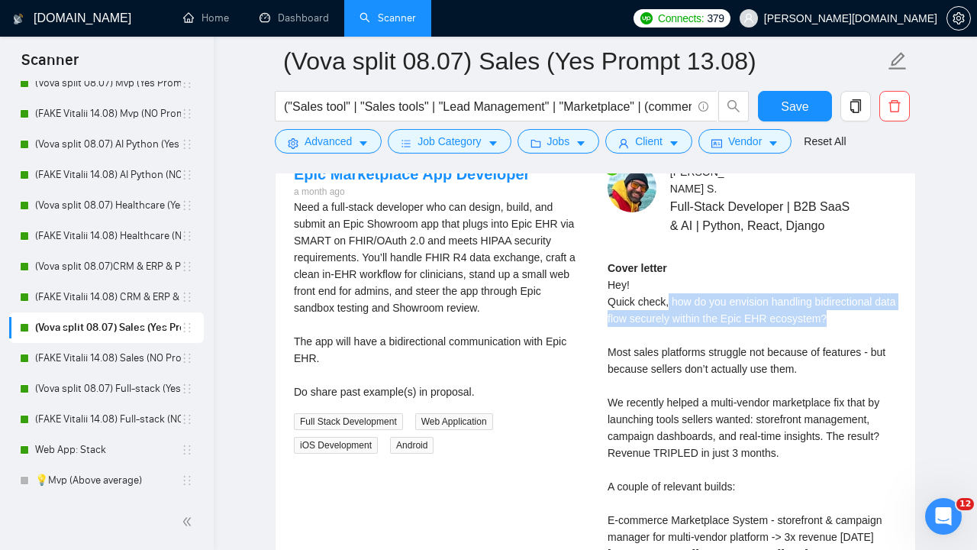
scroll to position [3131, 0]
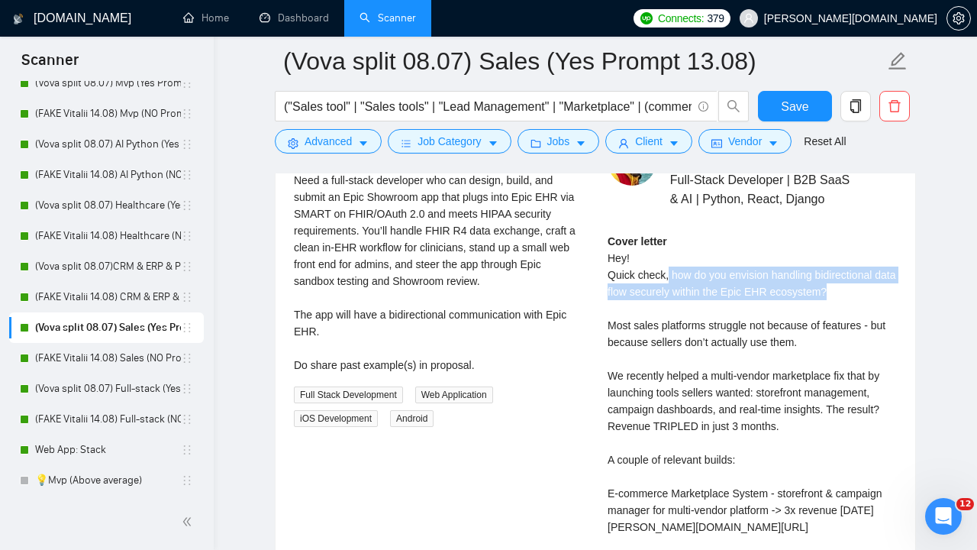
click at [673, 373] on div "Cover letter Hey! Quick check, how do you envision handling bidirectional data …" at bounding box center [752, 476] width 289 height 487
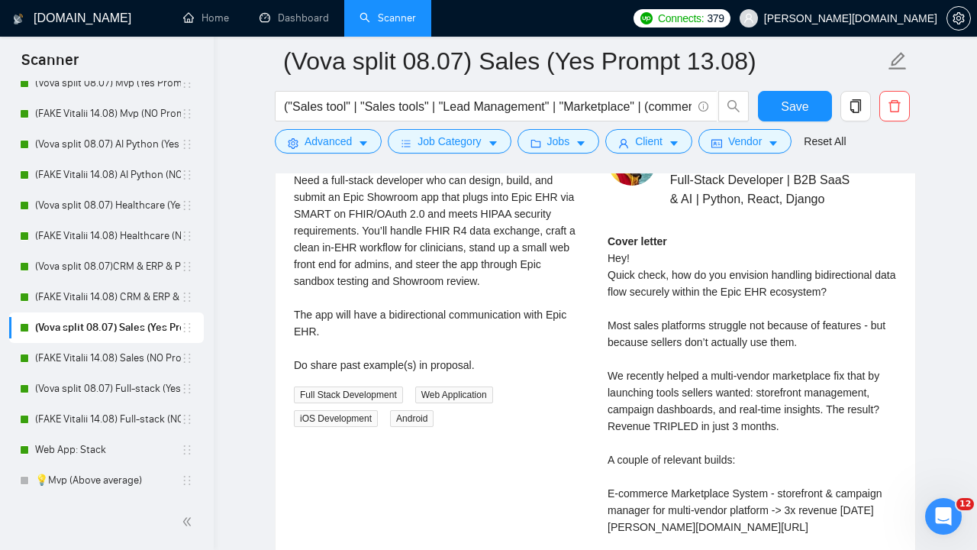
scroll to position [3141, 0]
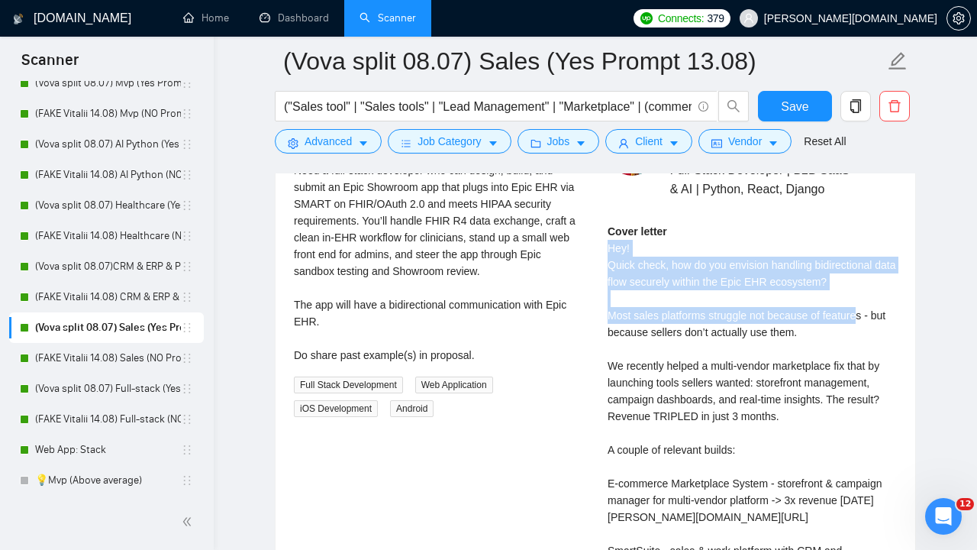
drag, startPoint x: 608, startPoint y: 263, endPoint x: 868, endPoint y: 334, distance: 269.8
click at [868, 334] on div "Cover letter Hey! Quick check, how do you envision handling bidirectional data …" at bounding box center [752, 466] width 289 height 487
click at [811, 307] on div "Cover letter Hey! Quick check, how do you envision handling bidirectional data …" at bounding box center [752, 466] width 289 height 487
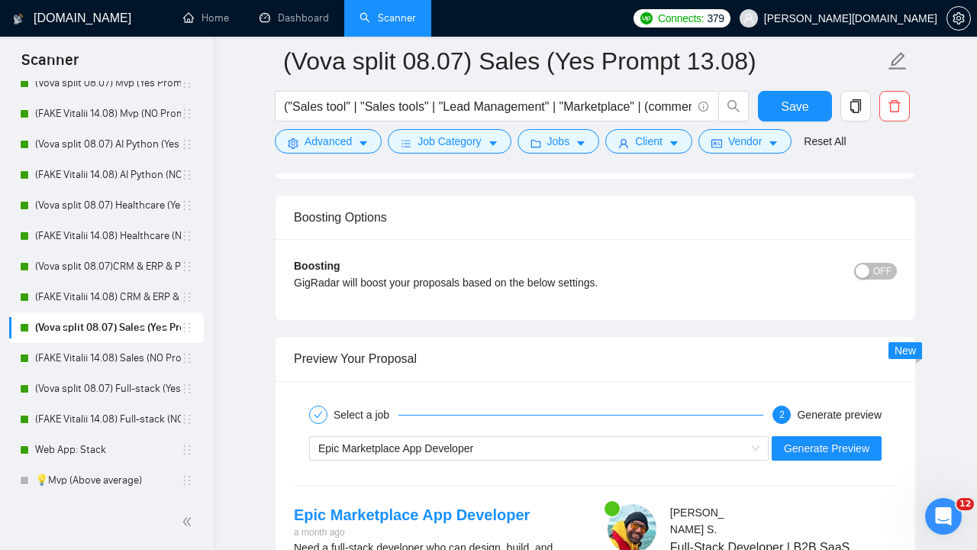
scroll to position [2957, 0]
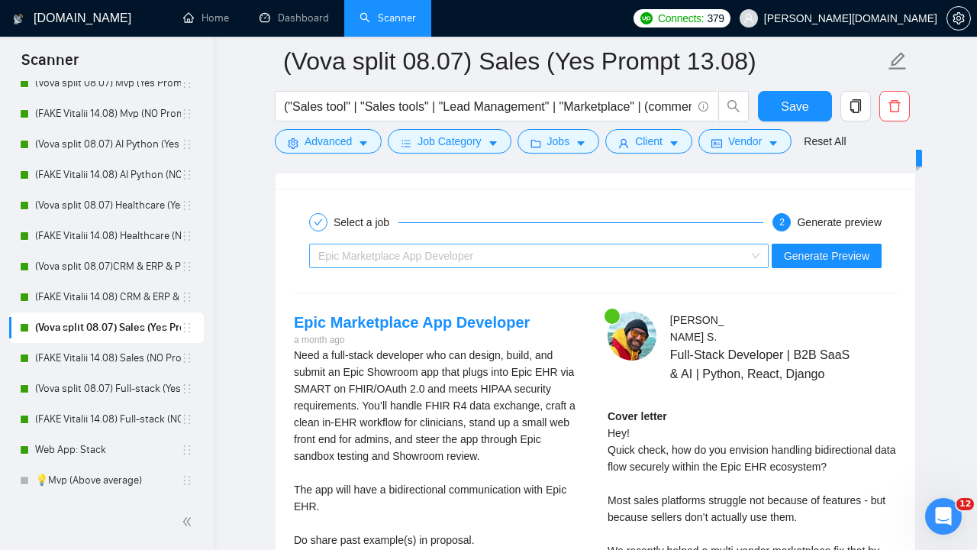
click at [753, 250] on span "Epic Marketplace App Developer" at bounding box center [538, 255] width 441 height 23
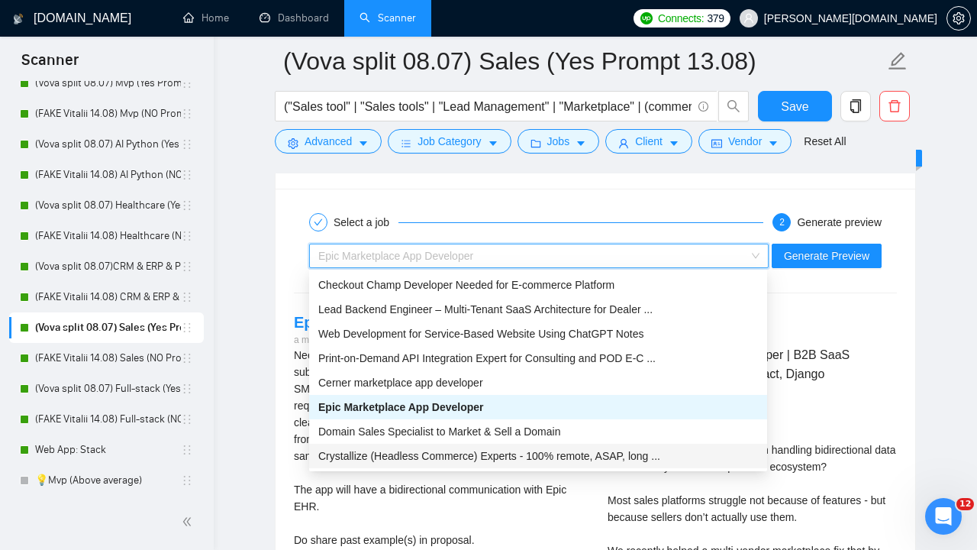
click at [515, 495] on div "Need a full-stack developer who can design, build, and submit an Epic Showroom …" at bounding box center [438, 448] width 289 height 202
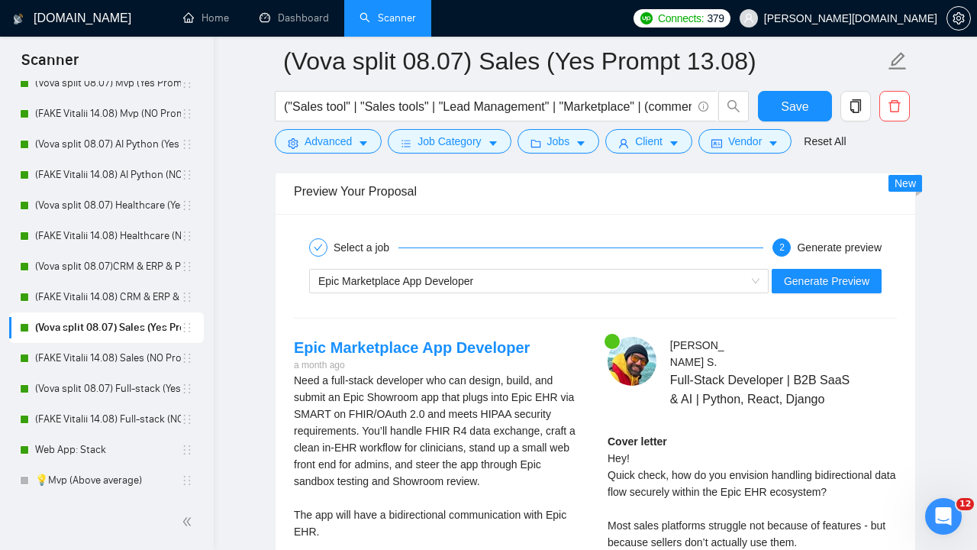
scroll to position [2905, 0]
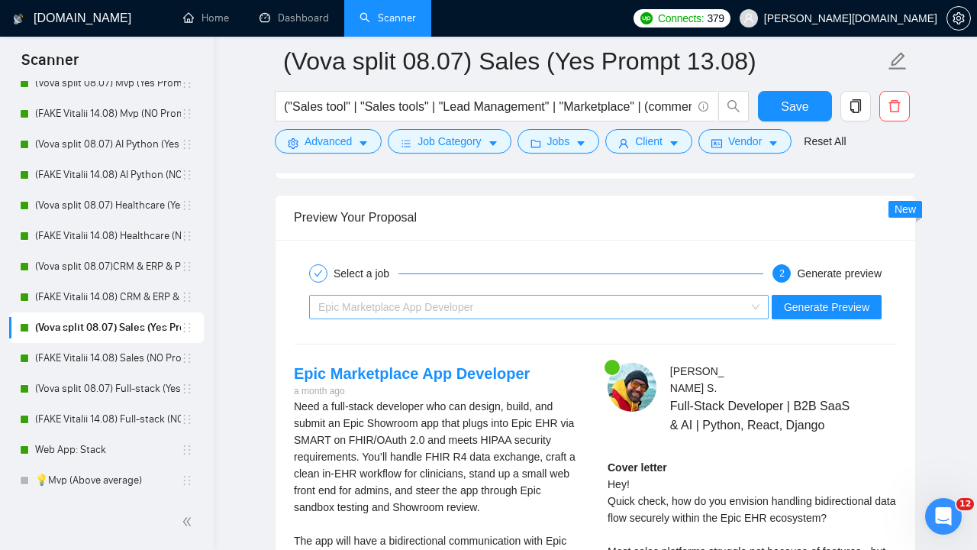
click at [755, 302] on span "Epic Marketplace App Developer" at bounding box center [538, 306] width 441 height 23
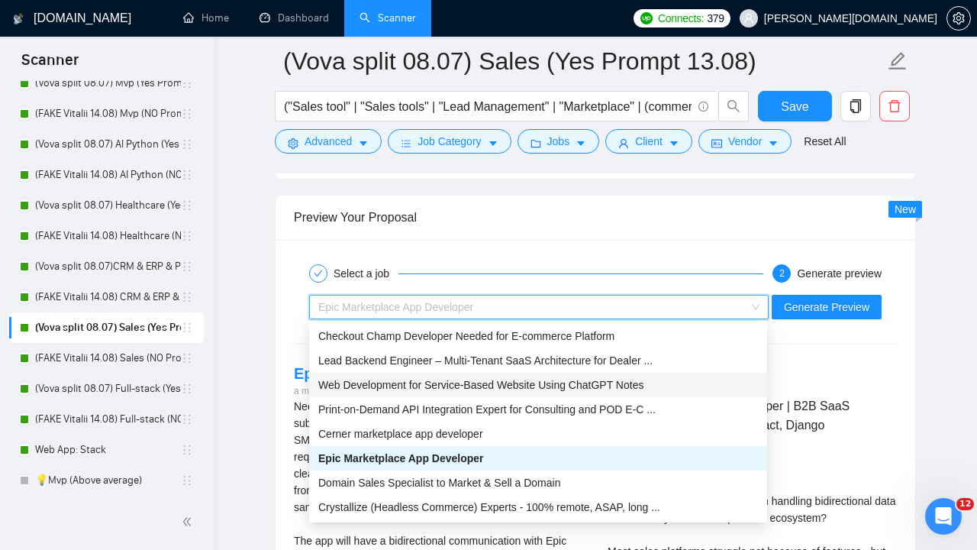
click at [482, 382] on span "Web Development for Service-Based Website Using ChatGPT Notes" at bounding box center [480, 385] width 325 height 12
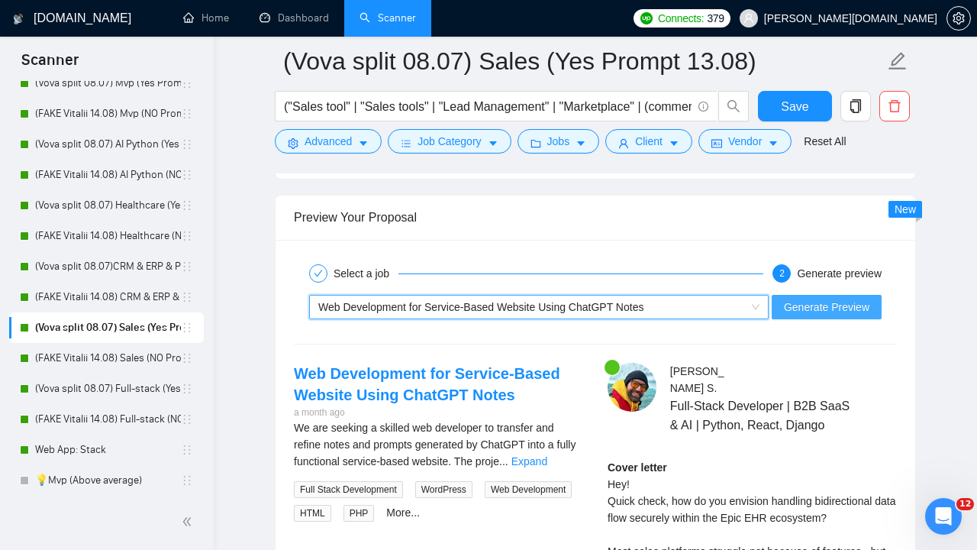
click at [828, 304] on span "Generate Preview" at bounding box center [826, 306] width 85 height 17
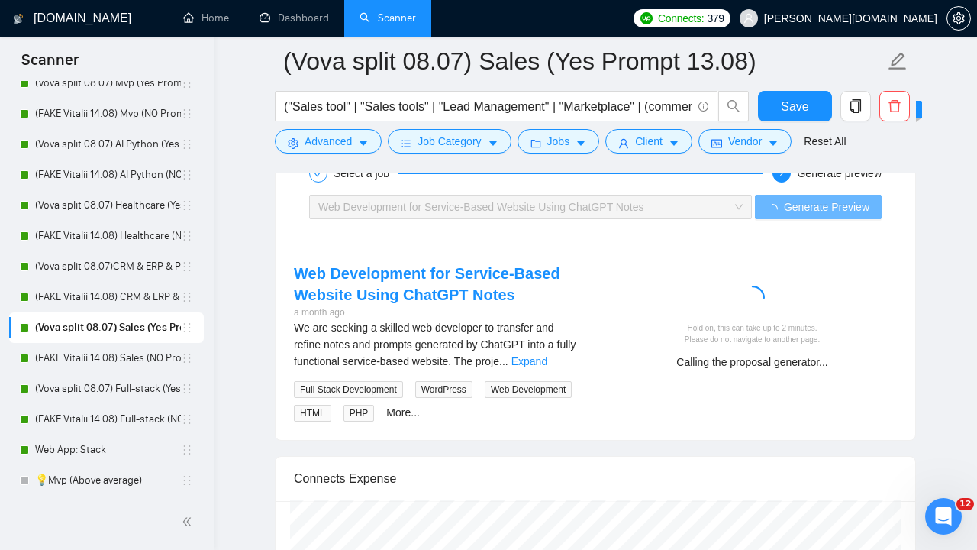
scroll to position [3006, 0]
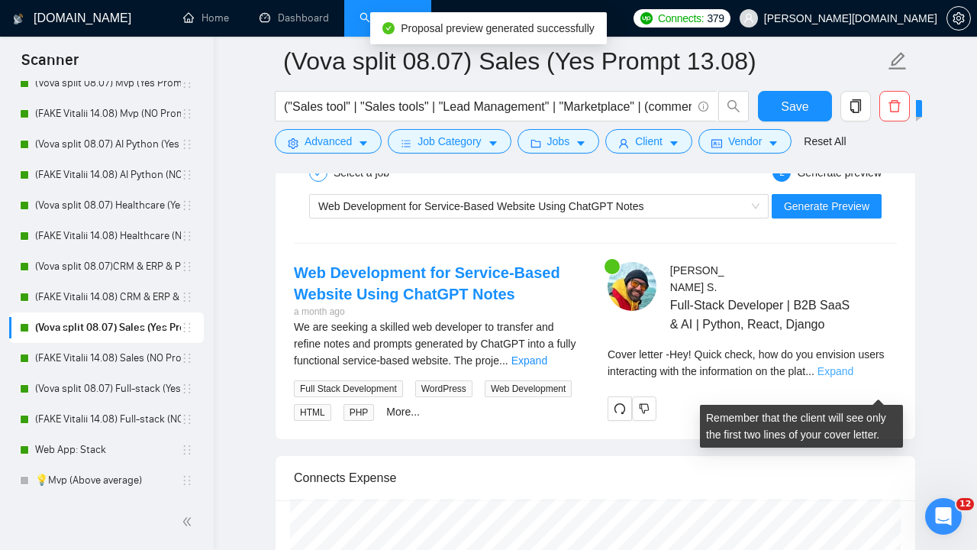
click at [853, 377] on link "Expand" at bounding box center [836, 371] width 36 height 12
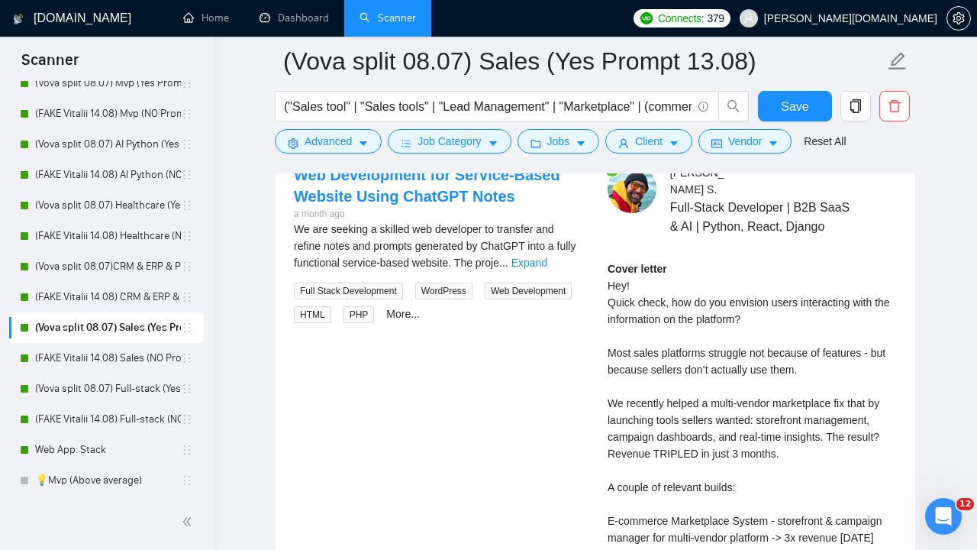
scroll to position [3102, 0]
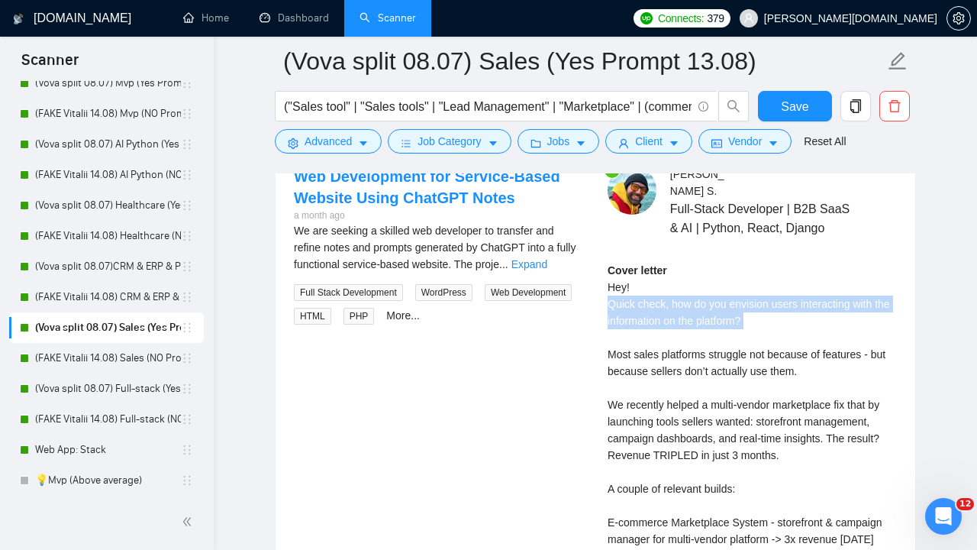
drag, startPoint x: 794, startPoint y: 345, endPoint x: 607, endPoint y: 319, distance: 188.8
click at [607, 319] on div "[PERSON_NAME] Full-Stack Developer | B2B SaaS & AI | Python, React, Django Cove…" at bounding box center [752, 478] width 314 height 624
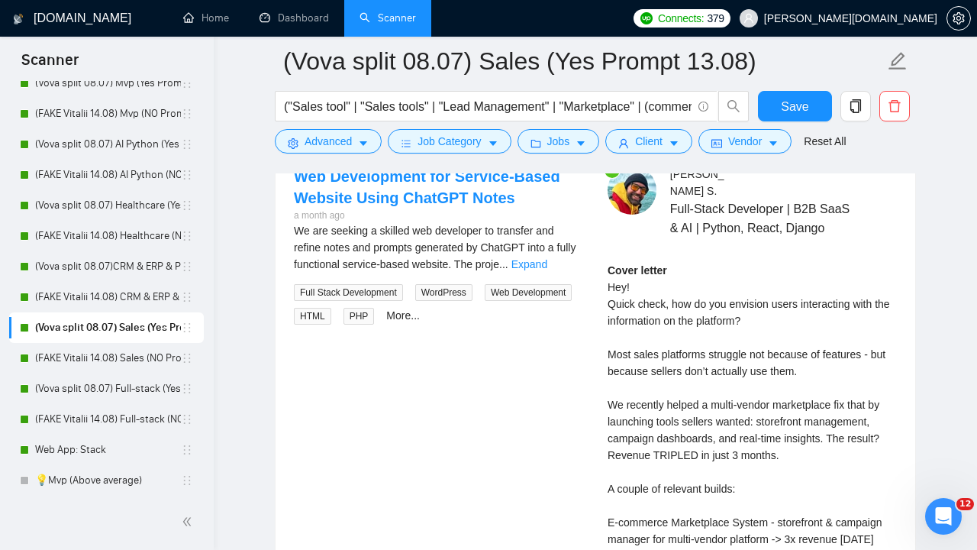
click at [716, 365] on div "Cover letter Hey! Quick check, how do you envision users interacting with the i…" at bounding box center [752, 505] width 289 height 487
drag, startPoint x: 774, startPoint y: 338, endPoint x: 673, endPoint y: 318, distance: 103.5
click at [673, 318] on div "Cover letter Hey! Quick check, how do you envision users interacting with the i…" at bounding box center [752, 505] width 289 height 487
click at [741, 340] on div "Cover letter Hey! Quick check, how do you envision users interacting with the i…" at bounding box center [752, 505] width 289 height 487
drag, startPoint x: 769, startPoint y: 337, endPoint x: 733, endPoint y: 322, distance: 39.0
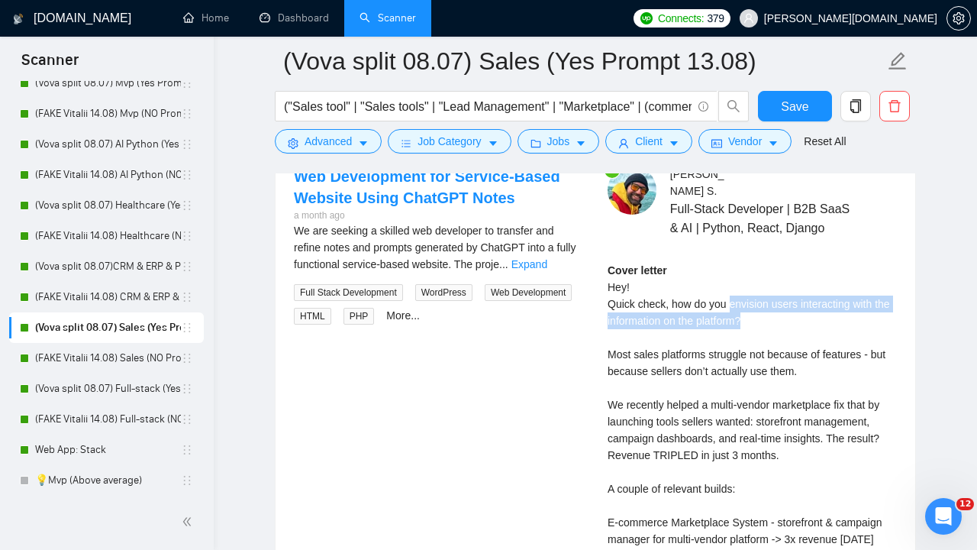
click at [733, 322] on div "Cover letter Hey! Quick check, how do you envision users interacting with the i…" at bounding box center [752, 505] width 289 height 487
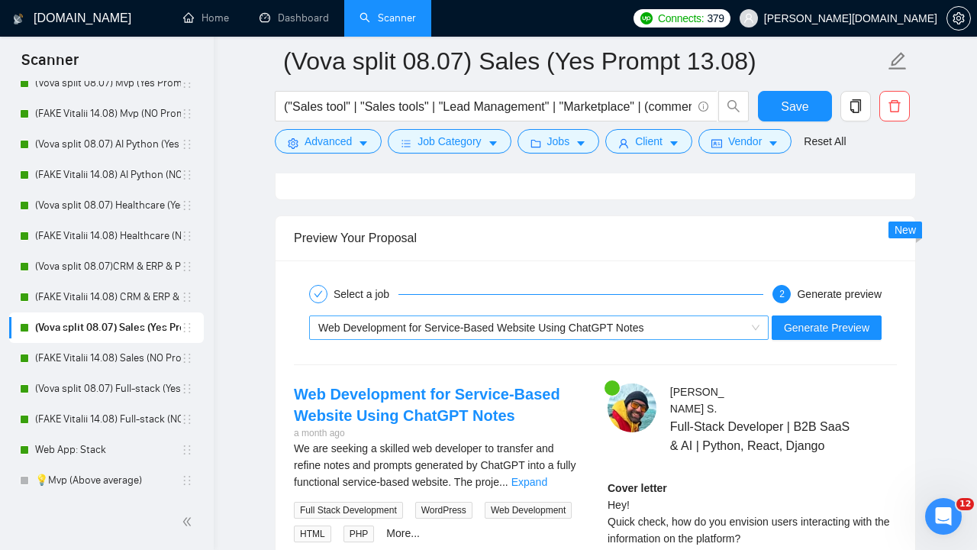
scroll to position [2887, 0]
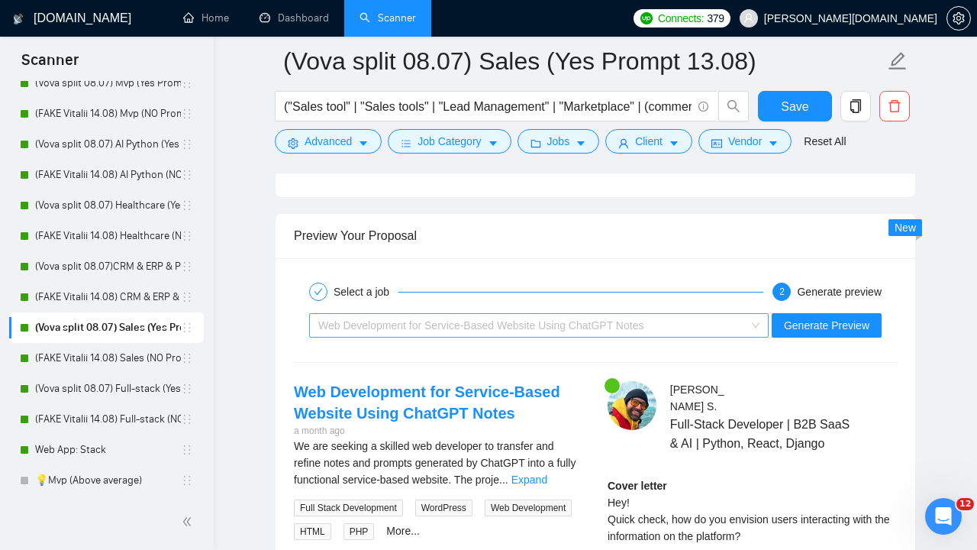
click at [753, 322] on span "Web Development for Service-Based Website Using ChatGPT Notes" at bounding box center [538, 325] width 441 height 23
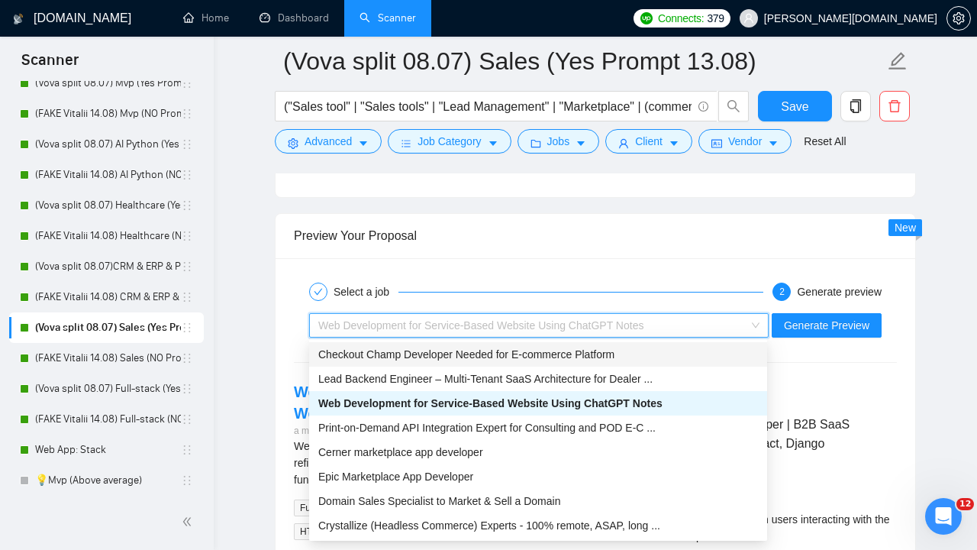
click at [527, 354] on span "Checkout Champ Developer Needed for E-commerce Platform" at bounding box center [466, 354] width 296 height 12
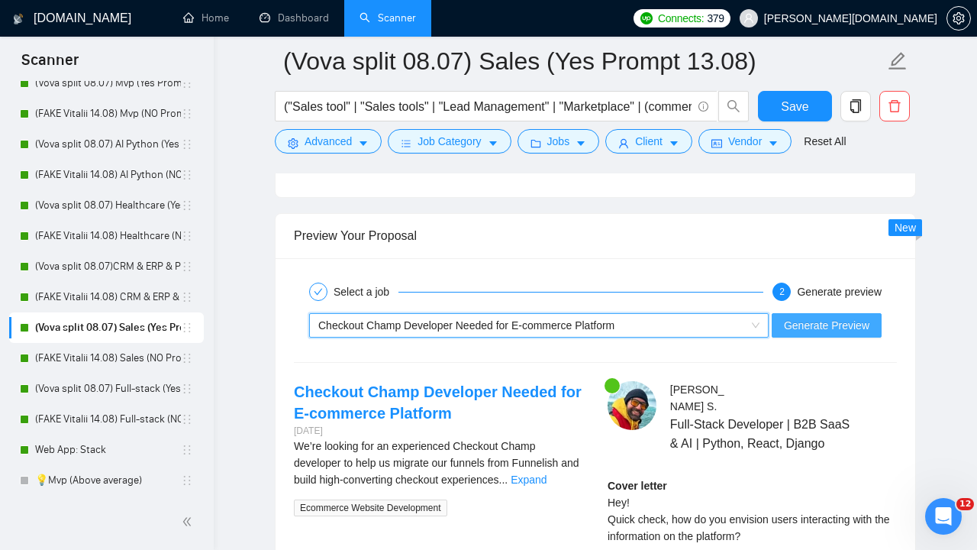
click at [836, 319] on span "Generate Preview" at bounding box center [826, 325] width 85 height 17
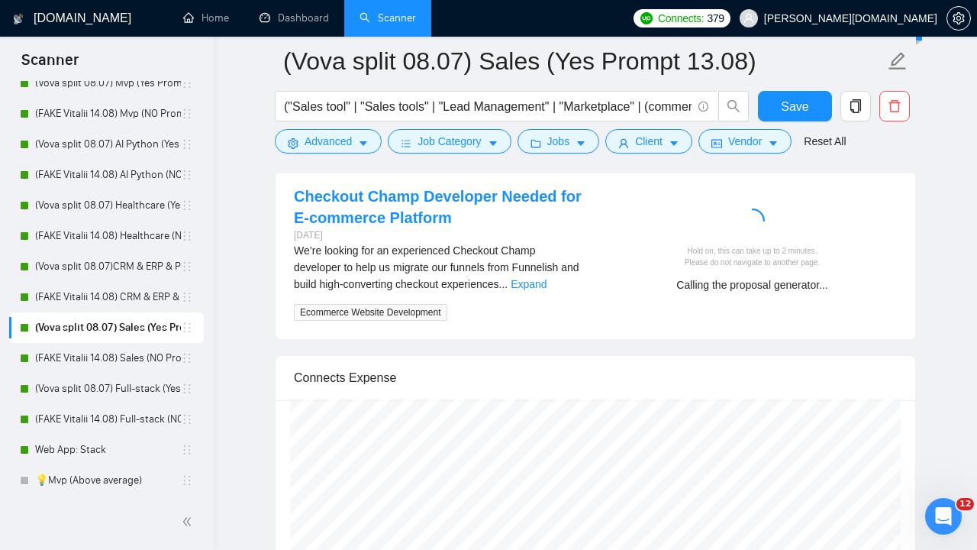
scroll to position [3083, 0]
click at [547, 279] on link "Expand" at bounding box center [529, 283] width 36 height 12
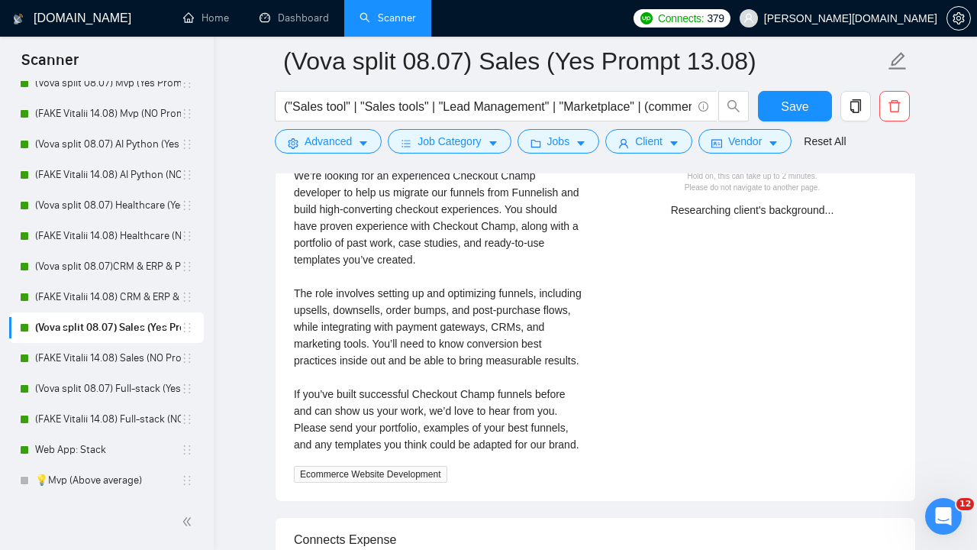
scroll to position [3160, 0]
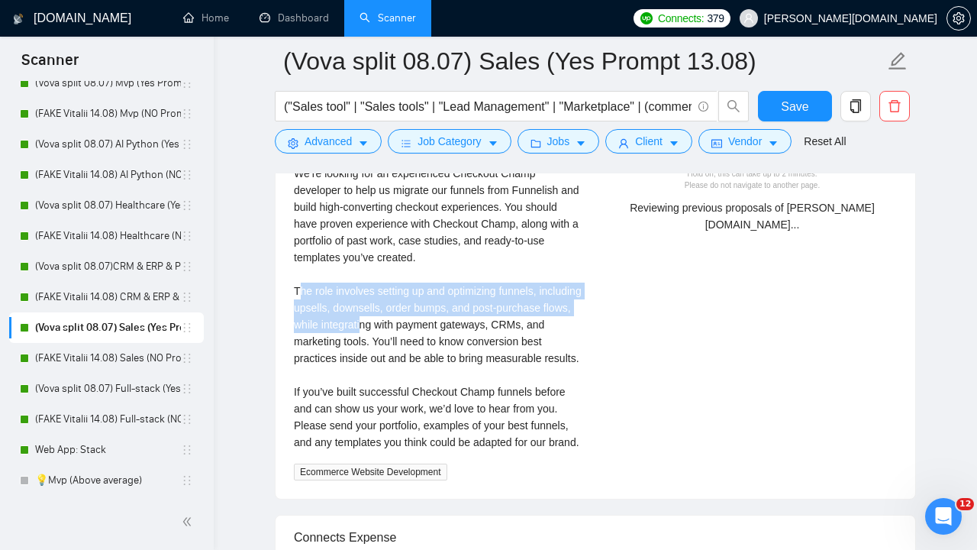
drag, startPoint x: 300, startPoint y: 286, endPoint x: 444, endPoint y: 327, distance: 149.1
click at [444, 327] on div "We’re looking for an experienced Checkout Champ developer to help us migrate ou…" at bounding box center [438, 308] width 289 height 286
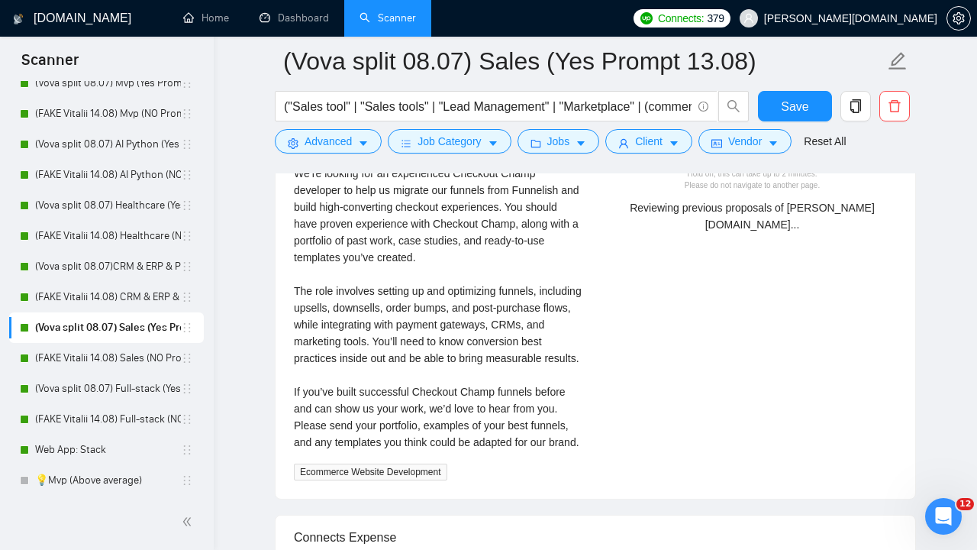
click at [444, 326] on div "We’re looking for an experienced Checkout Champ developer to help us migrate ou…" at bounding box center [438, 308] width 289 height 286
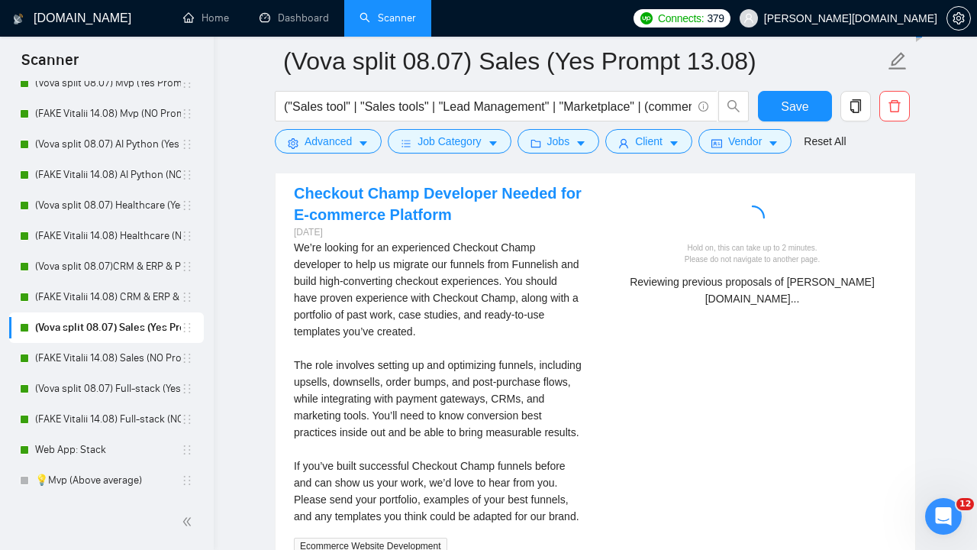
scroll to position [3006, 0]
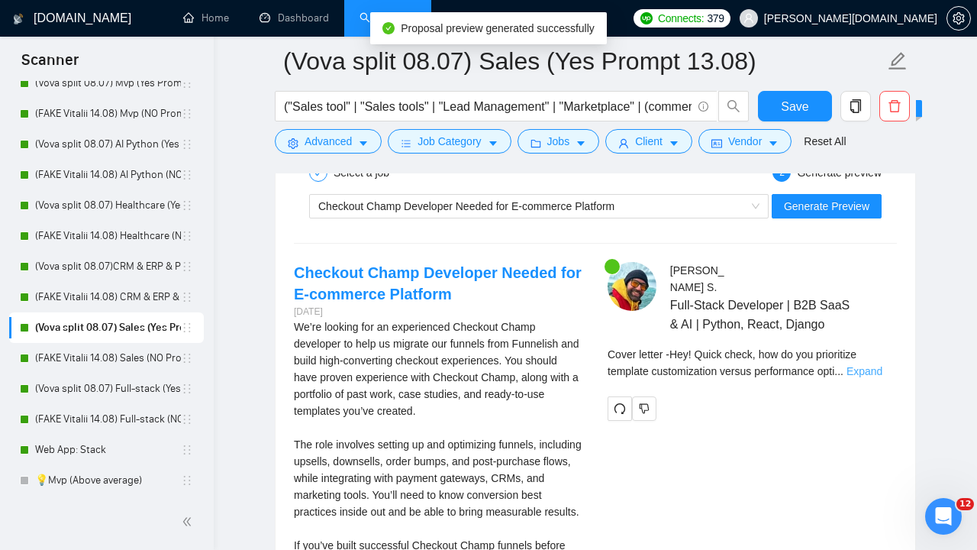
click at [878, 377] on link "Expand" at bounding box center [865, 371] width 36 height 12
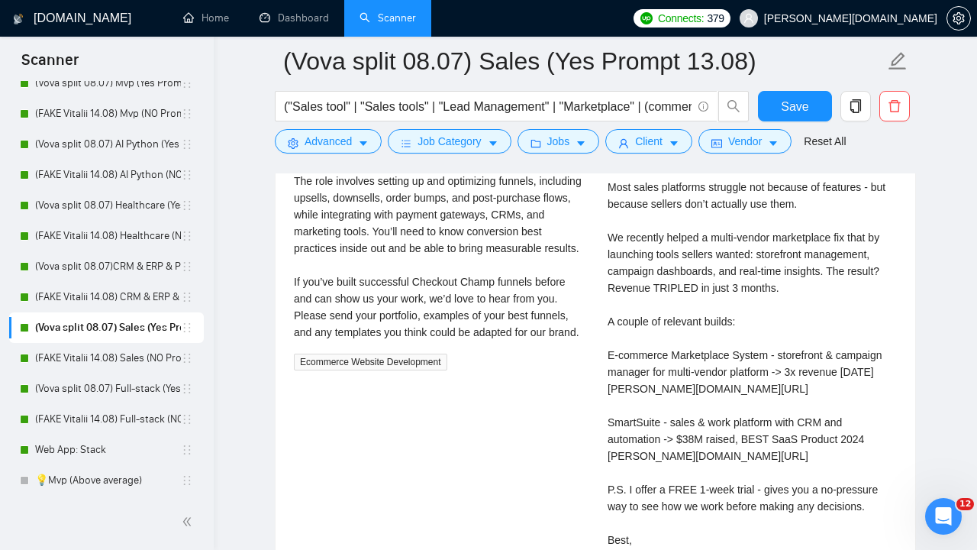
scroll to position [3176, 0]
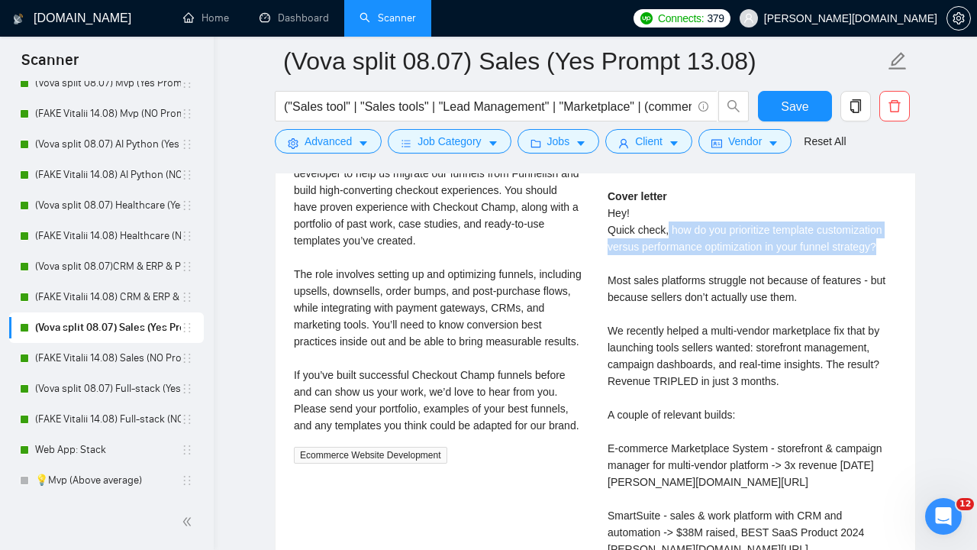
drag, startPoint x: 890, startPoint y: 265, endPoint x: 669, endPoint y: 241, distance: 221.9
click at [670, 241] on div "Cover letter Hey! Quick check, how do you prioritize template customization ver…" at bounding box center [752, 431] width 289 height 487
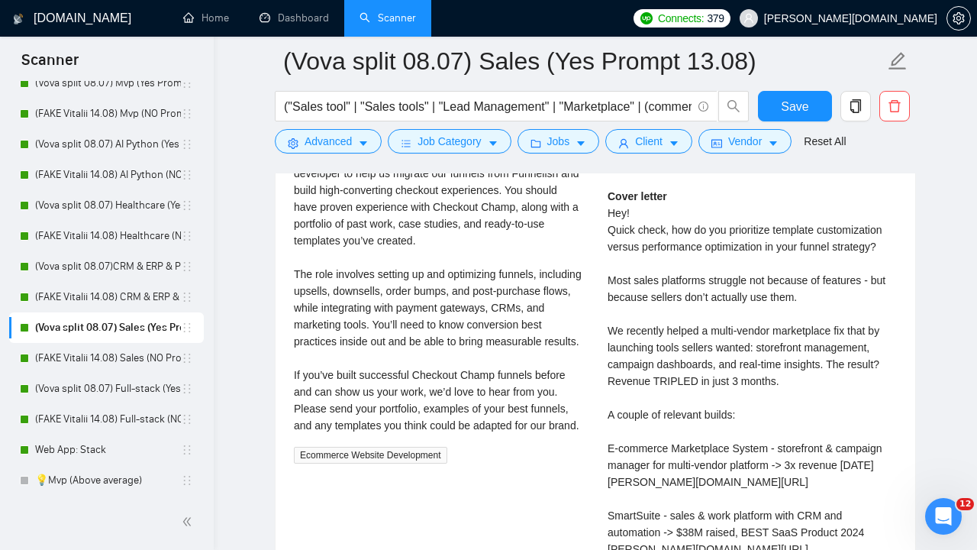
click at [671, 285] on div "Cover letter Hey! Quick check, how do you prioritize template customization ver…" at bounding box center [752, 431] width 289 height 487
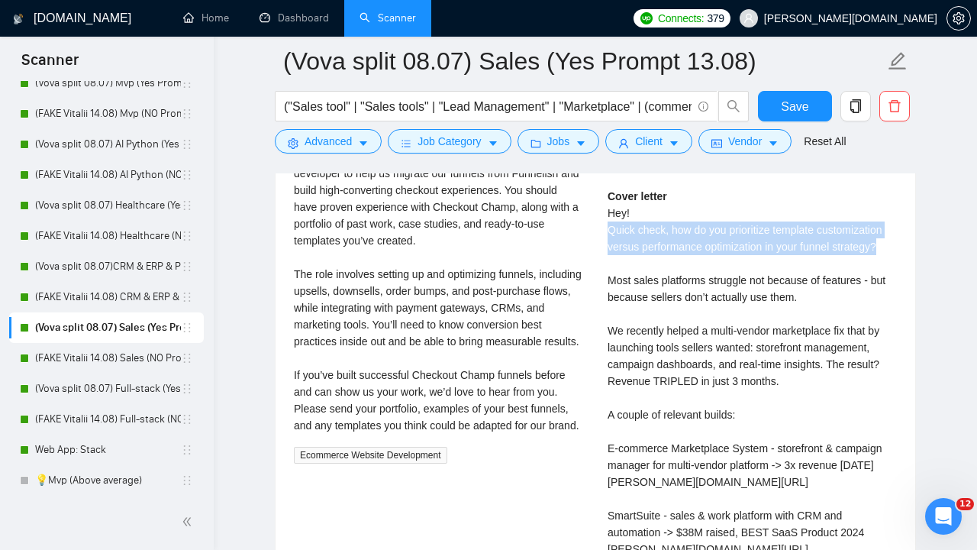
drag, startPoint x: 895, startPoint y: 266, endPoint x: 608, endPoint y: 248, distance: 288.3
click at [608, 248] on div "Cover letter Hey! Quick check, how do you prioritize template customization ver…" at bounding box center [752, 431] width 289 height 487
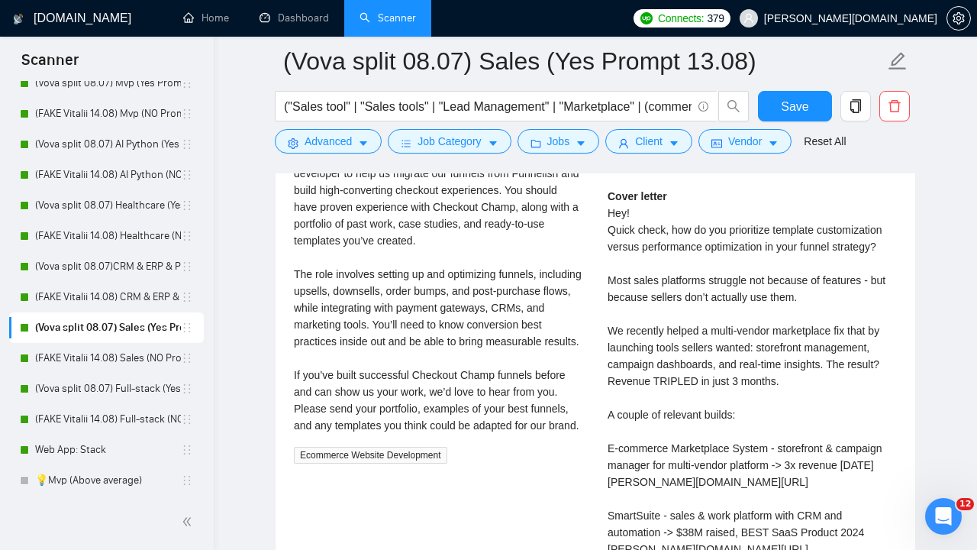
click at [497, 373] on div "We’re looking for an experienced Checkout Champ developer to help us migrate ou…" at bounding box center [438, 291] width 289 height 286
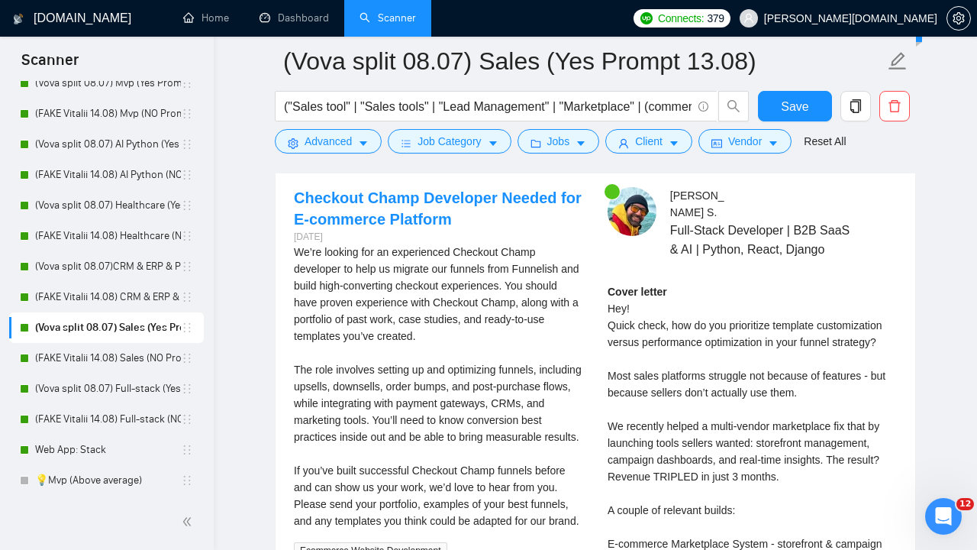
scroll to position [3088, 0]
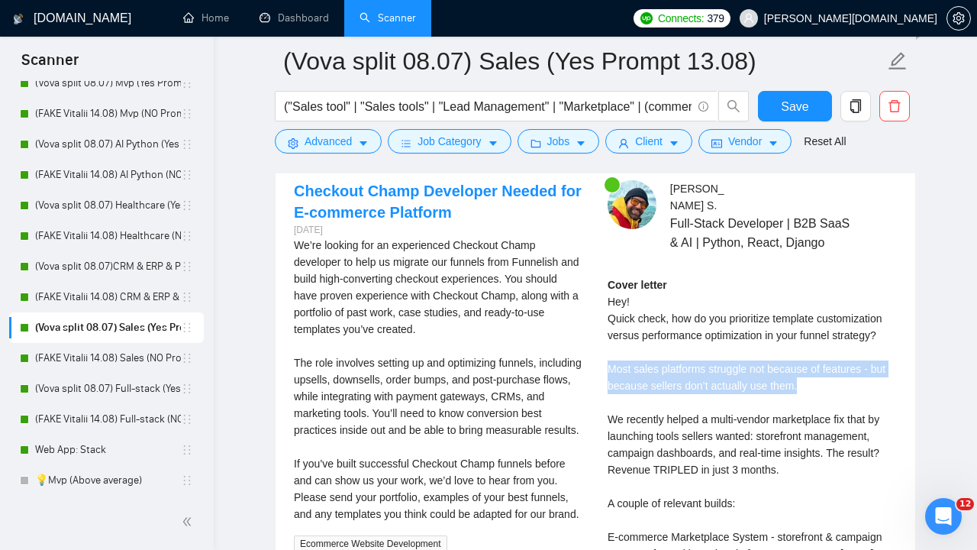
drag, startPoint x: 828, startPoint y: 405, endPoint x: 606, endPoint y: 384, distance: 222.4
click at [606, 384] on div "[PERSON_NAME] Full-Stack Developer | B2B SaaS & AI | Python, React, Django Cove…" at bounding box center [752, 492] width 314 height 624
click at [644, 363] on div "Cover letter Hey! Quick check, how do you prioritize template customization ver…" at bounding box center [752, 519] width 289 height 487
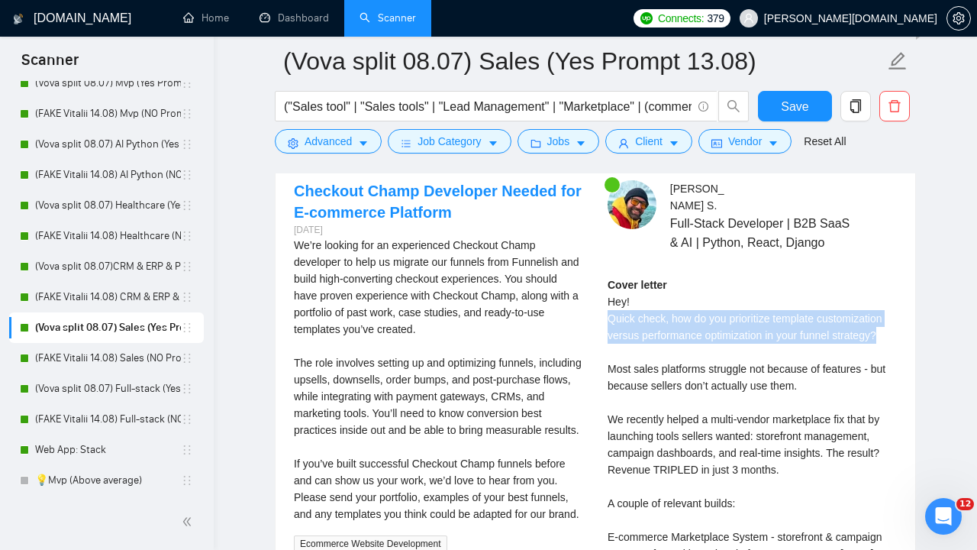
drag, startPoint x: 608, startPoint y: 333, endPoint x: 902, endPoint y: 350, distance: 293.7
click at [905, 350] on div "[PERSON_NAME] Full-Stack Developer | B2B SaaS & AI | Python, React, Django Cove…" at bounding box center [752, 492] width 314 height 624
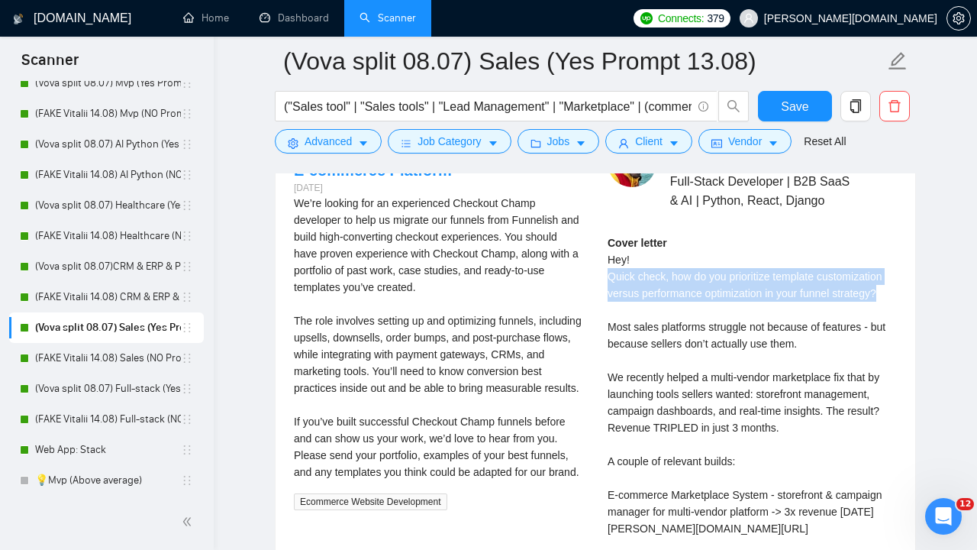
scroll to position [3131, 0]
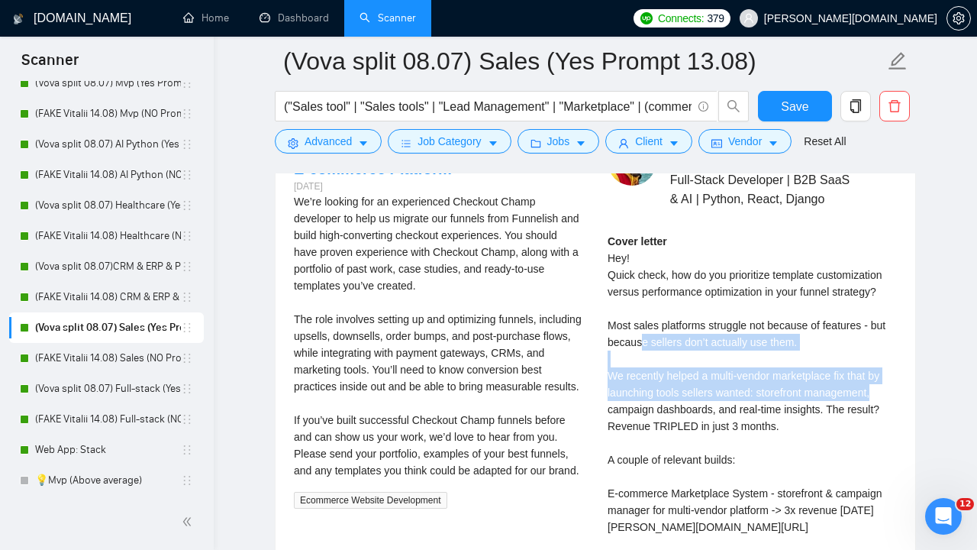
drag, startPoint x: 881, startPoint y: 409, endPoint x: 661, endPoint y: 360, distance: 225.4
click at [661, 360] on div "Cover letter Hey! Quick check, how do you prioritize template customization ver…" at bounding box center [752, 476] width 289 height 487
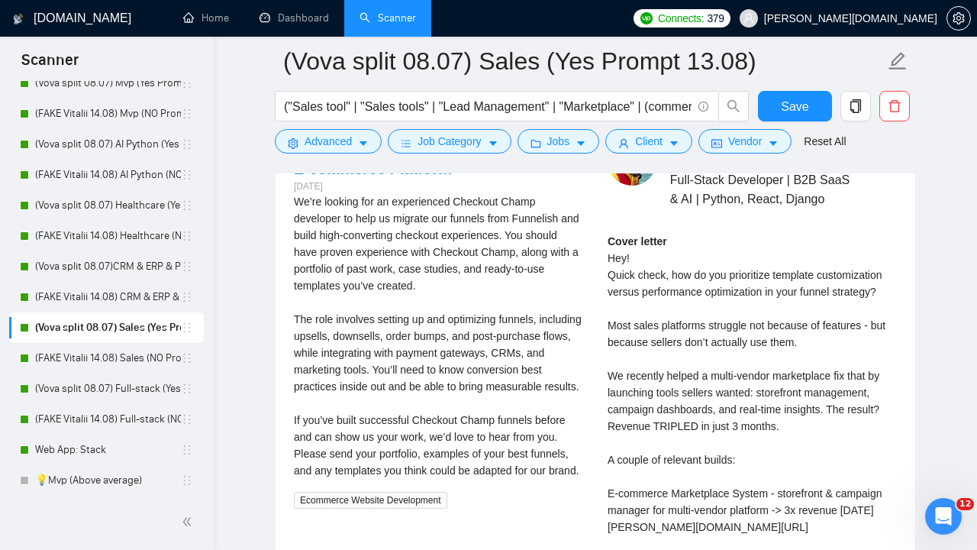
click at [628, 324] on div "Cover letter Hey! Quick check, how do you prioritize template customization ver…" at bounding box center [752, 476] width 289 height 487
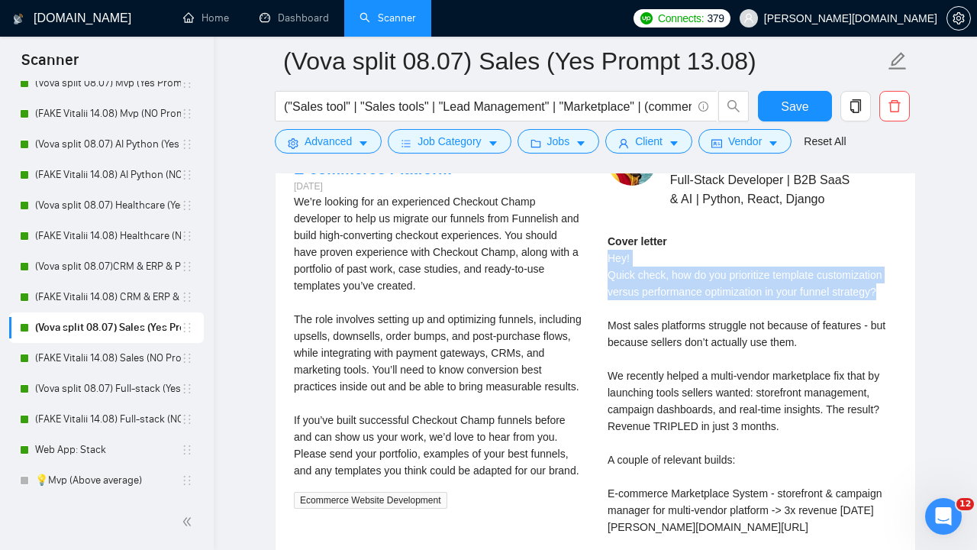
drag, startPoint x: 608, startPoint y: 276, endPoint x: 893, endPoint y: 308, distance: 286.5
click at [893, 309] on div "Cover letter Hey! Quick check, how do you prioritize template customization ver…" at bounding box center [752, 476] width 289 height 487
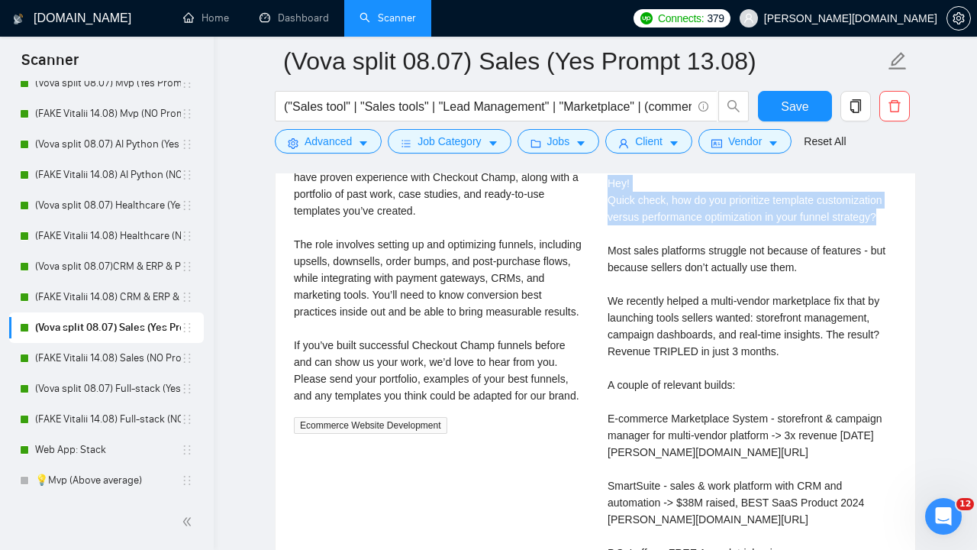
scroll to position [3205, 0]
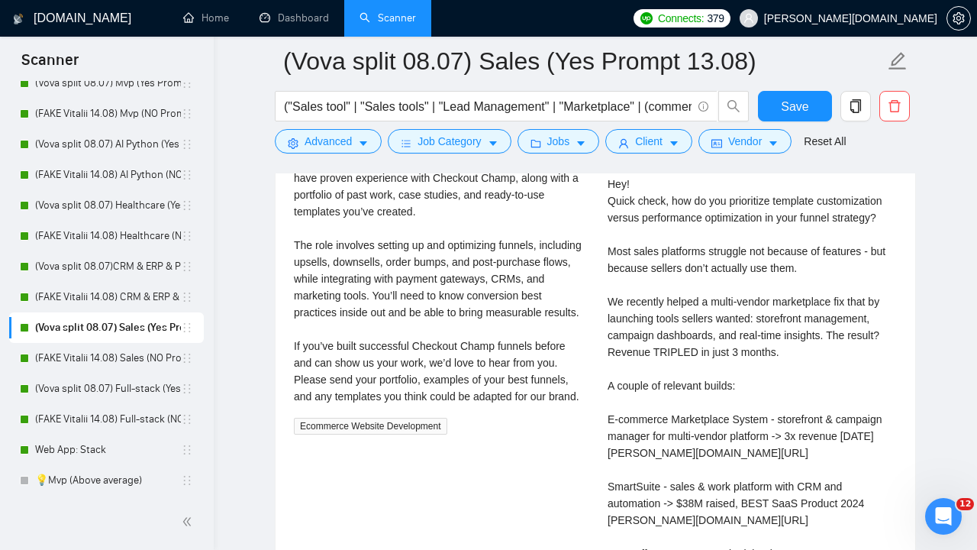
click at [672, 392] on div "Cover letter Hey! Quick check, how do you prioritize template customization ver…" at bounding box center [752, 402] width 289 height 487
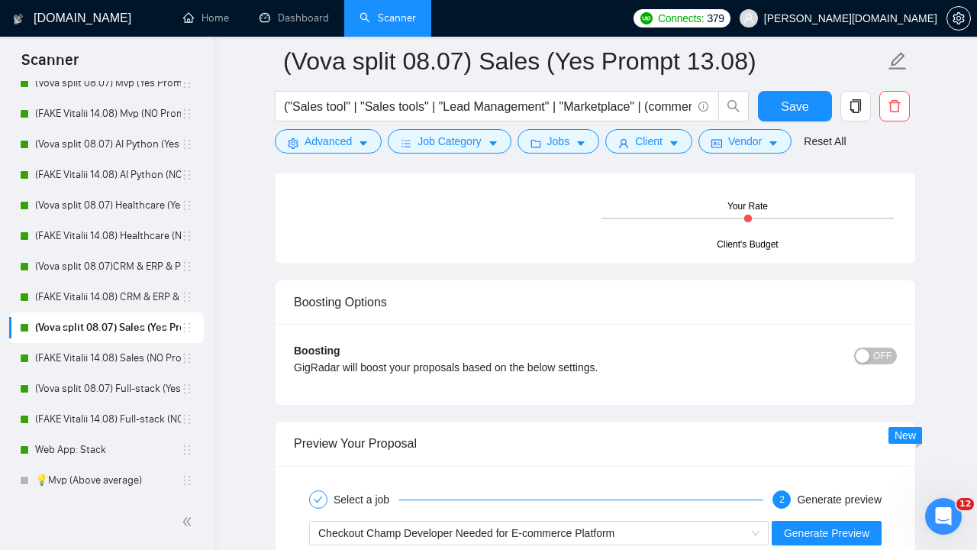
scroll to position [2313, 0]
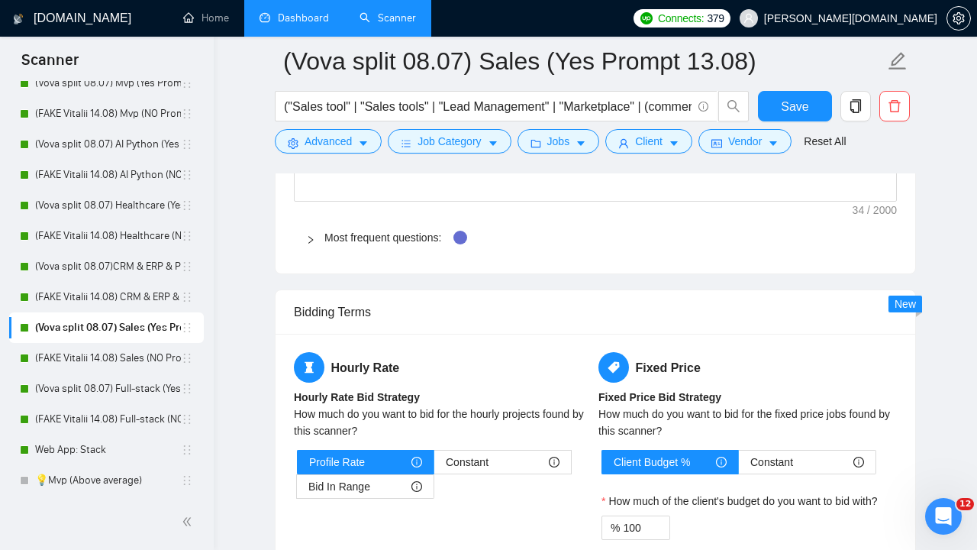
click at [300, 16] on link "Dashboard" at bounding box center [294, 17] width 69 height 13
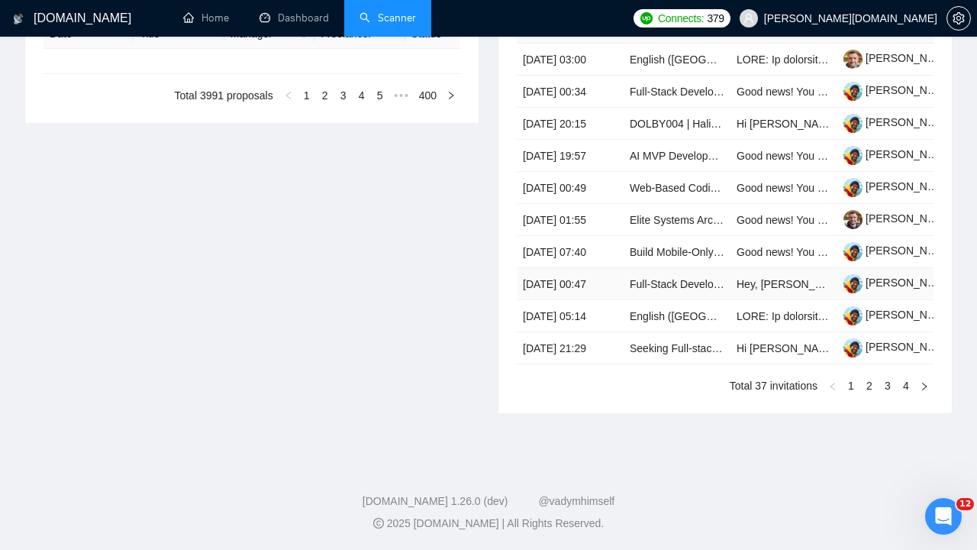
type input "[DATE]"
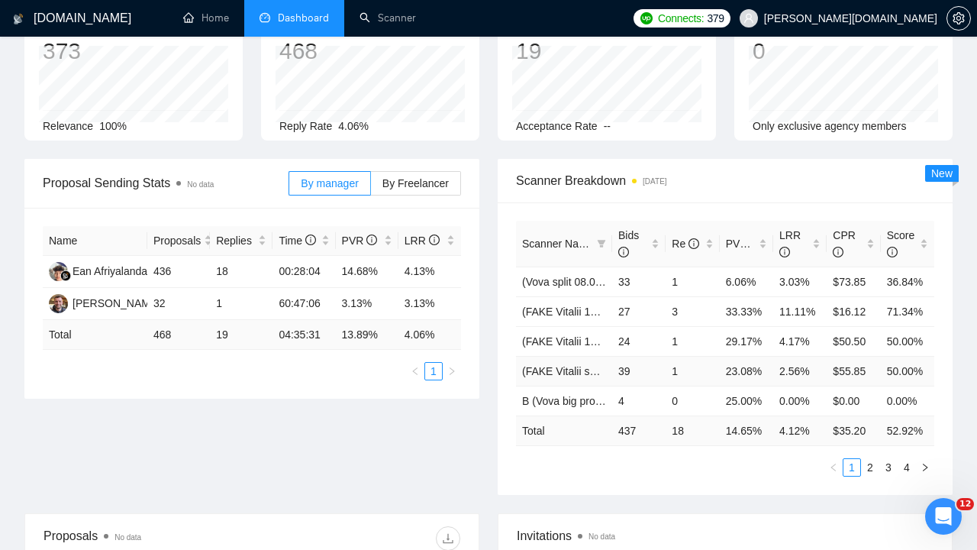
scroll to position [112, 0]
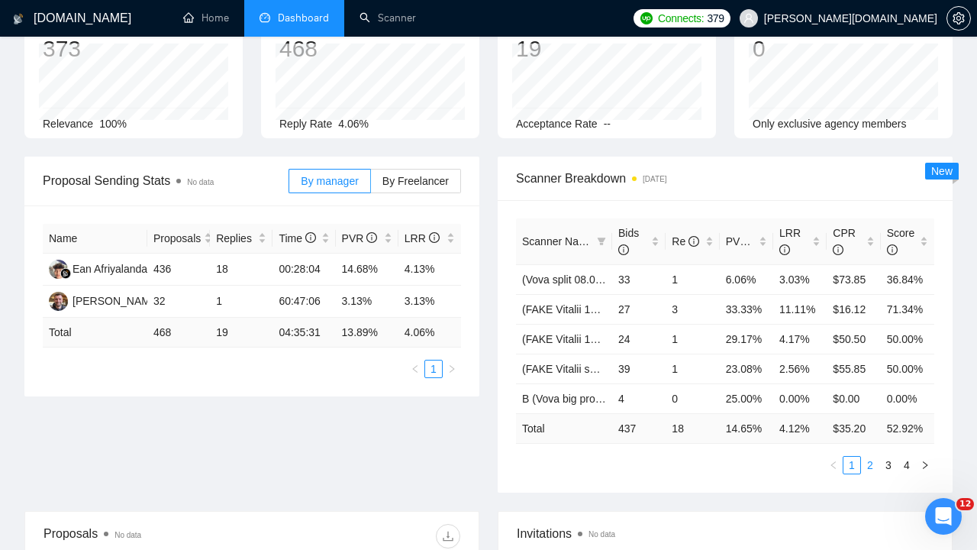
click at [873, 466] on link "2" at bounding box center [870, 465] width 17 height 17
click at [851, 464] on link "1" at bounding box center [852, 465] width 17 height 17
click at [871, 467] on link "2" at bounding box center [870, 465] width 17 height 17
click at [892, 466] on link "3" at bounding box center [888, 465] width 17 height 17
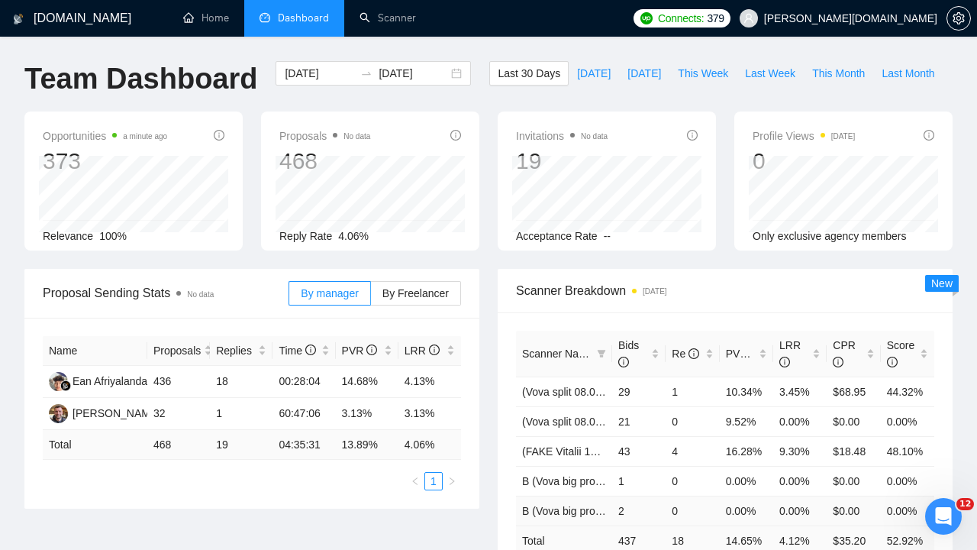
scroll to position [0, 0]
click at [379, 14] on link "Scanner" at bounding box center [388, 17] width 56 height 13
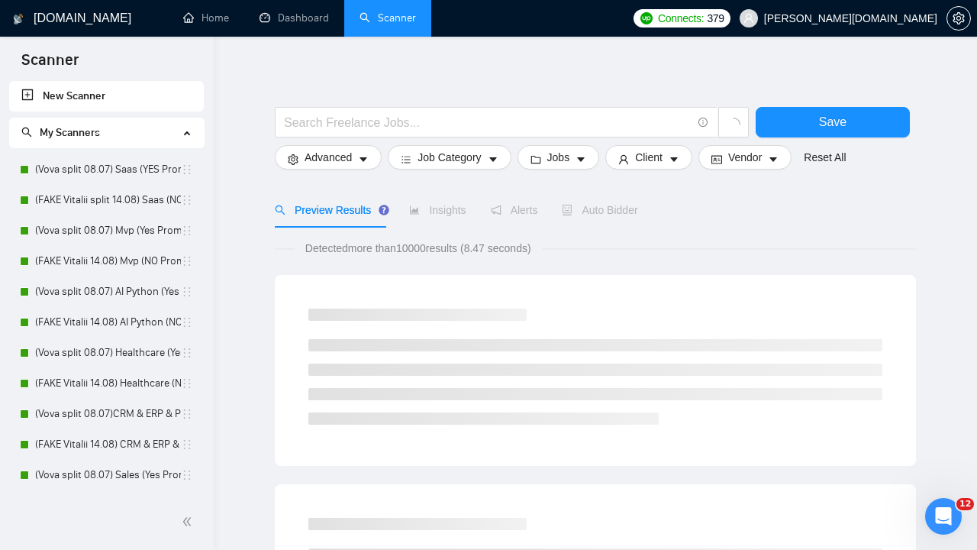
scroll to position [11, 0]
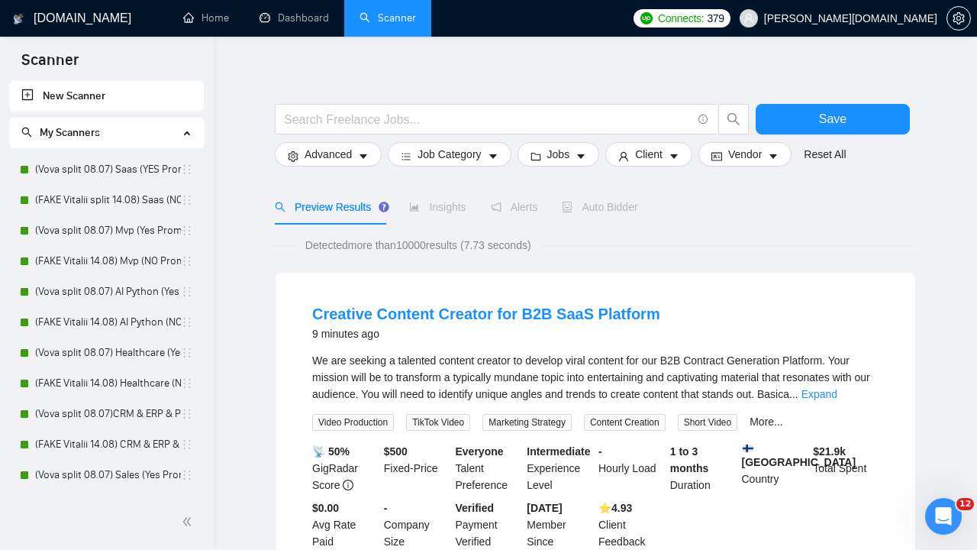
click at [67, 165] on link "(Vova split 08.07) Saas (YES Prompt 13.08)" at bounding box center [108, 169] width 146 height 31
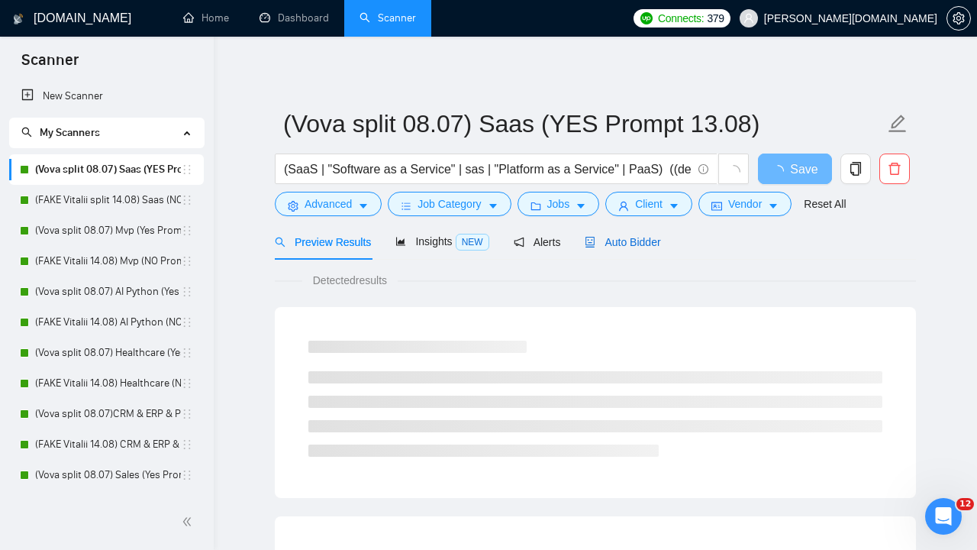
click at [625, 237] on span "Auto Bidder" at bounding box center [623, 242] width 76 height 12
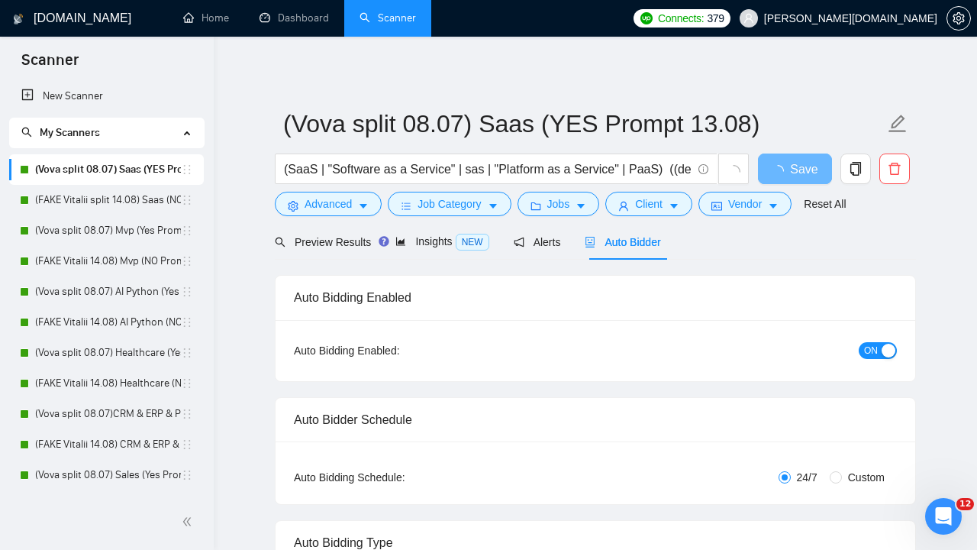
radio input "false"
radio input "true"
checkbox input "true"
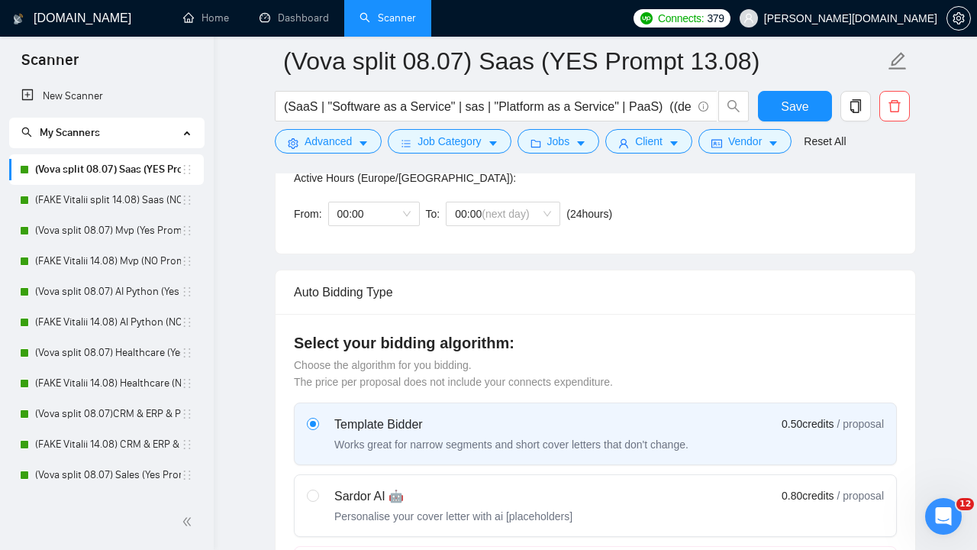
scroll to position [463, 0]
